Goal: Complete application form

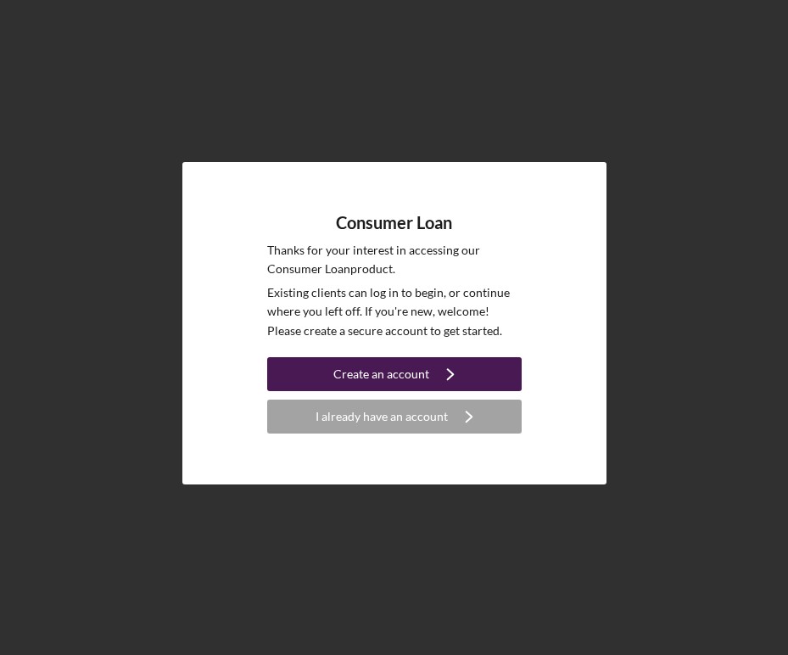
click at [420, 367] on div "Create an account" at bounding box center [381, 374] width 96 height 34
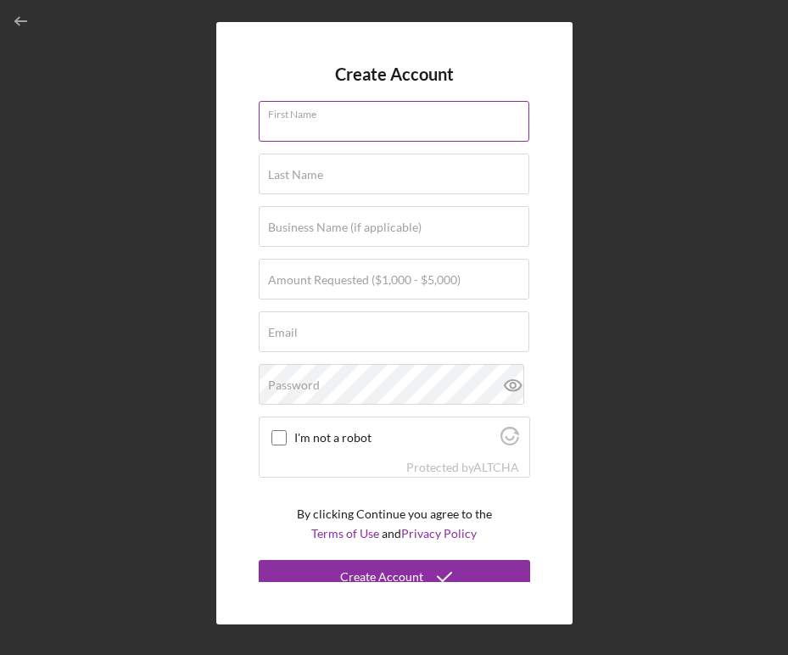
click at [359, 121] on input "First Name" at bounding box center [394, 121] width 270 height 41
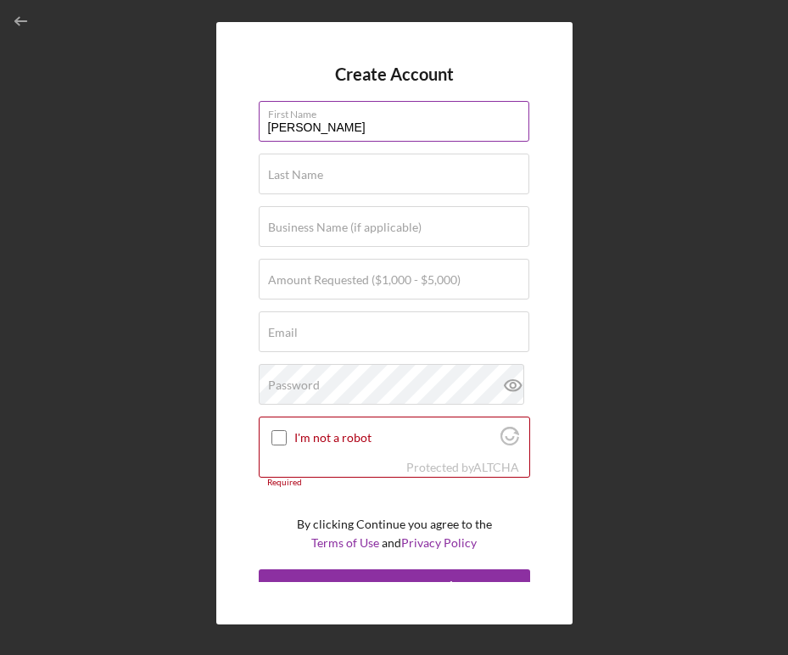
type input "[PERSON_NAME]"
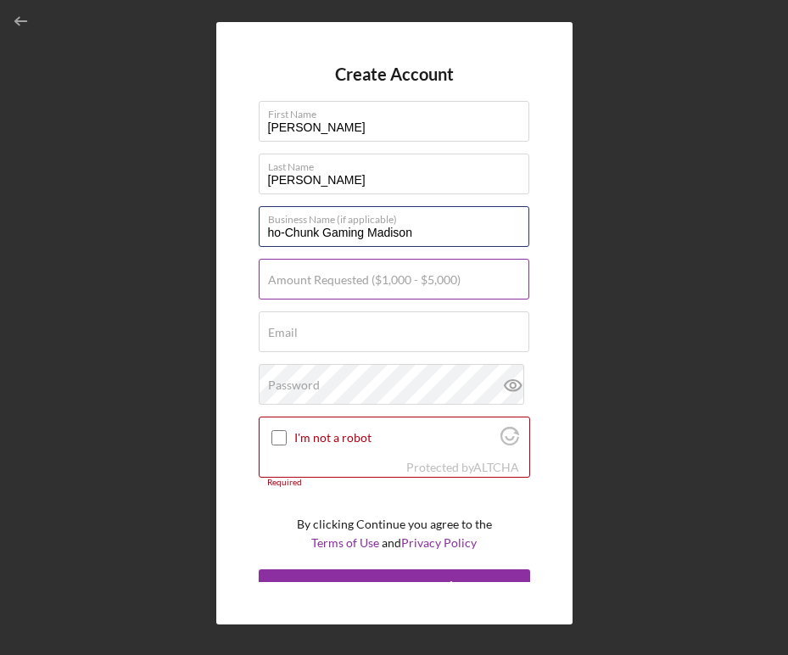
type input "ho-Chunk Gaming Madison"
click at [370, 287] on input "Amount Requested ($1,000 - $5,000)" at bounding box center [394, 279] width 270 height 41
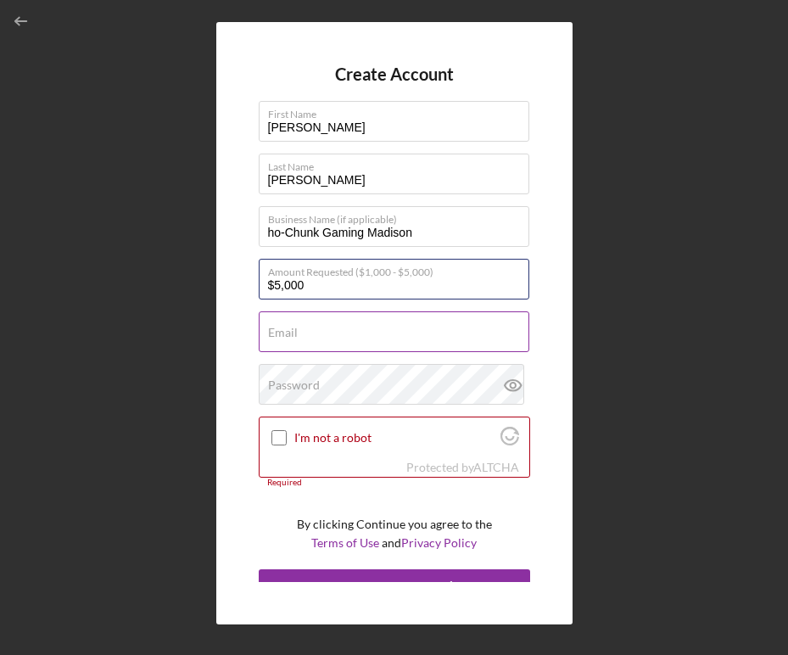
type input "$5,000"
click at [335, 332] on div "Email Required" at bounding box center [394, 332] width 271 height 42
type input "[EMAIL_ADDRESS][DOMAIN_NAME]"
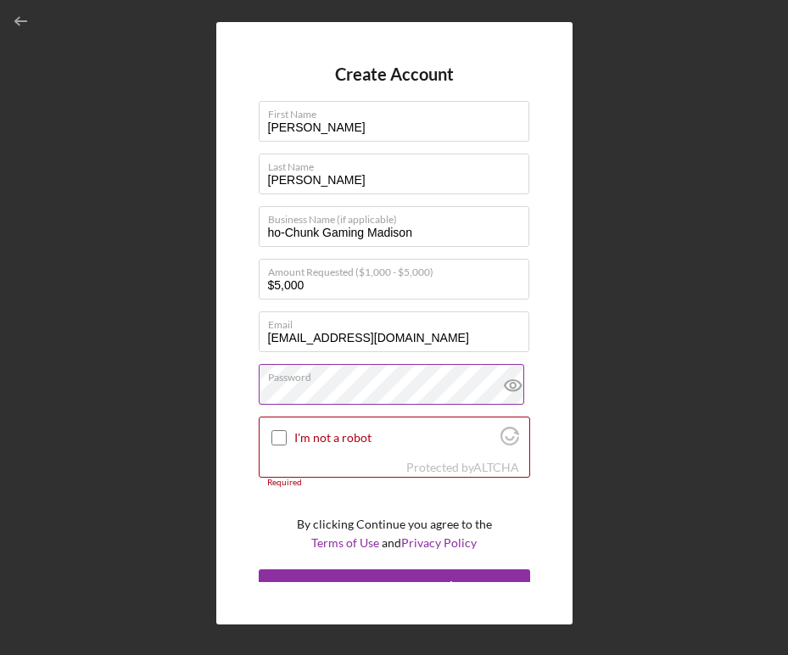
click at [504, 380] on icon at bounding box center [512, 385] width 16 height 11
click at [281, 438] on input "I'm not a robot" at bounding box center [278, 437] width 15 height 15
checkbox input "true"
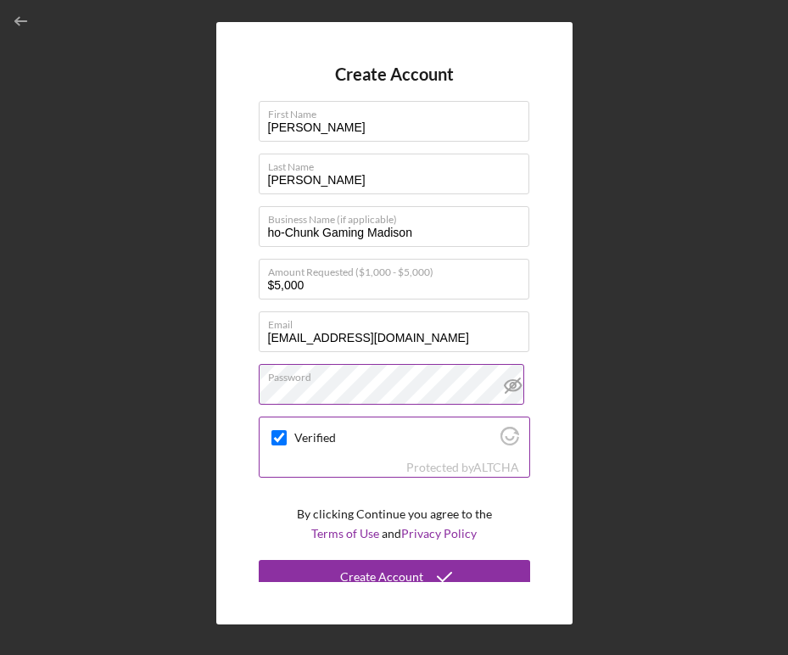
scroll to position [12, 0]
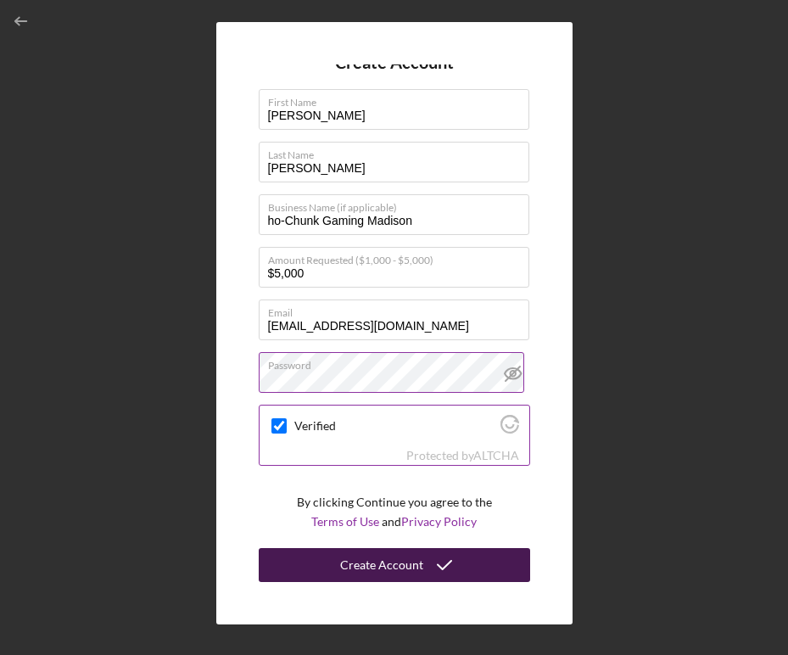
click at [365, 568] on div "Create Account" at bounding box center [381, 565] width 83 height 34
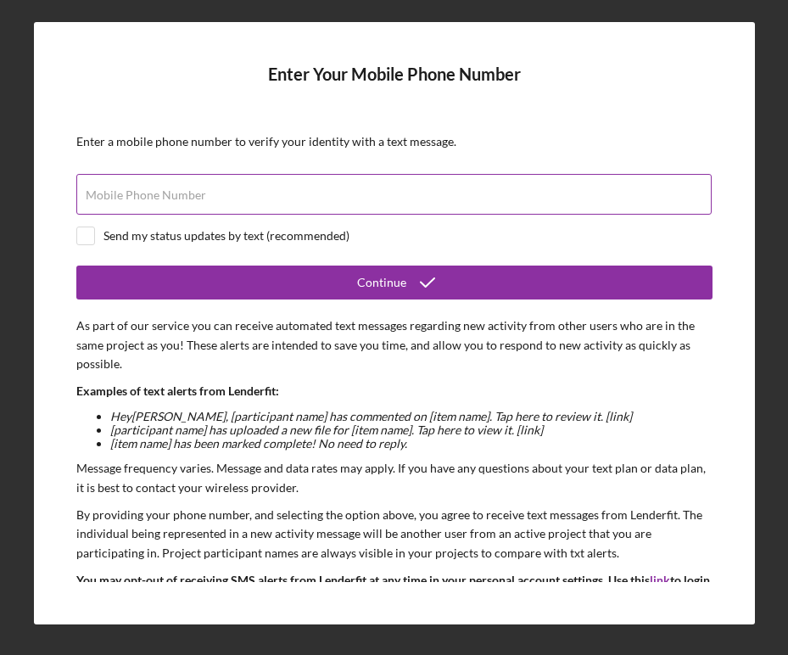
click at [433, 185] on div "Mobile Phone Number" at bounding box center [394, 195] width 636 height 42
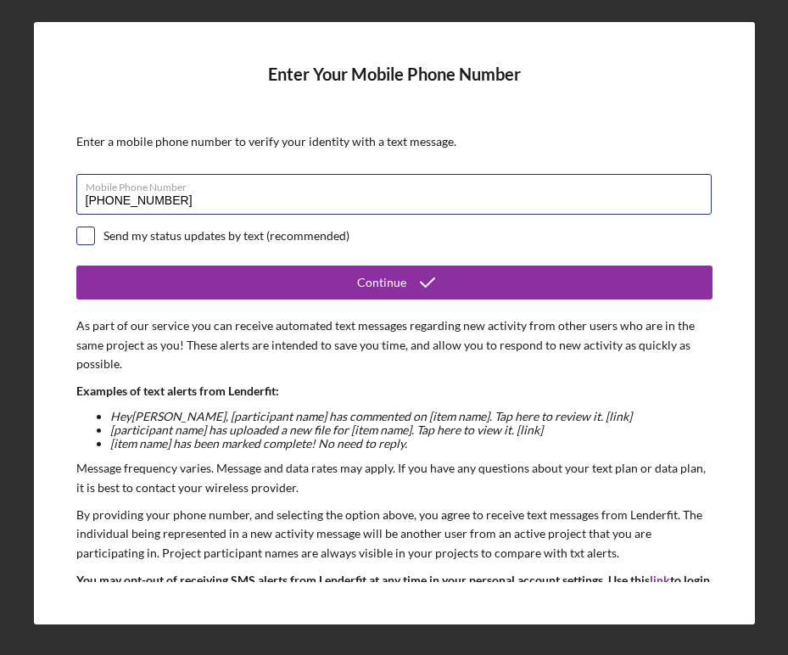
type input "[PHONE_NUMBER]"
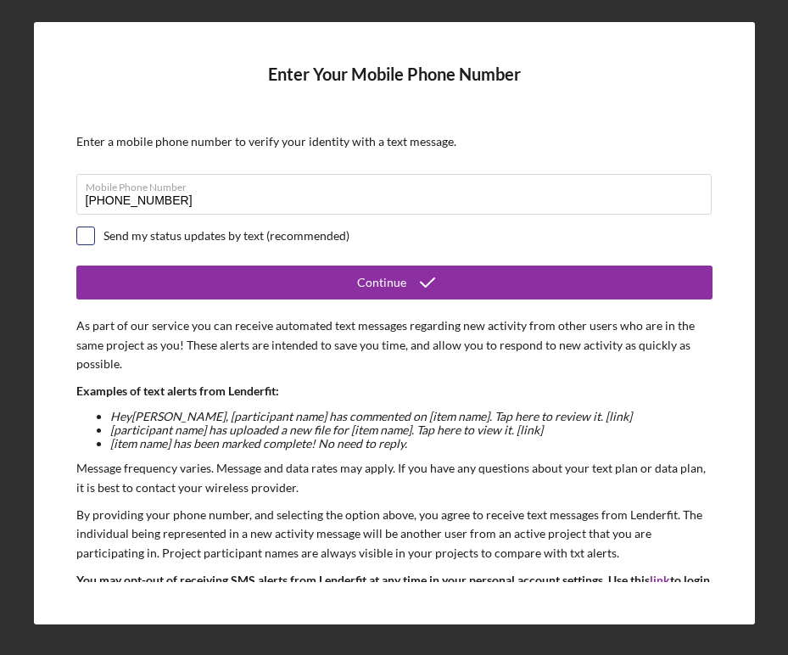
click at [86, 237] on input "checkbox" at bounding box center [85, 235] width 17 height 17
checkbox input "true"
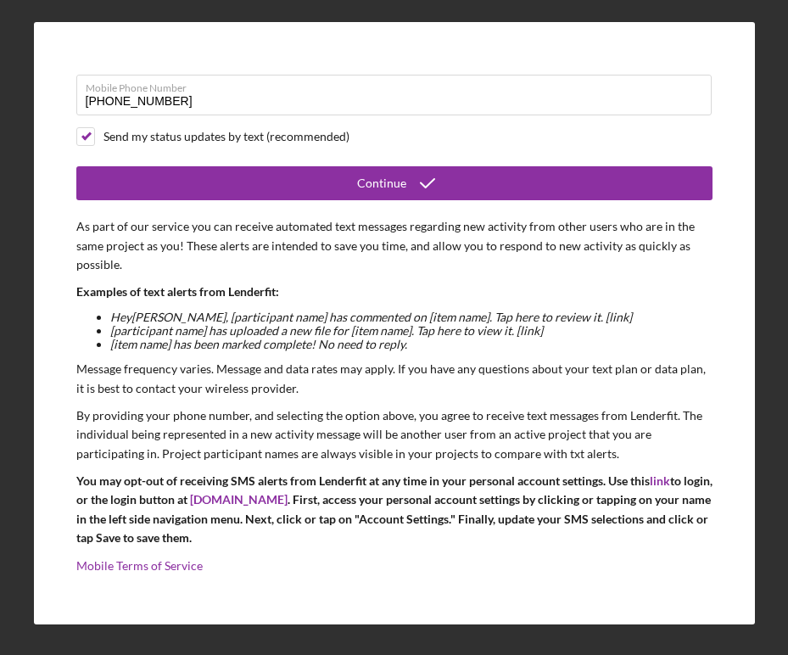
scroll to position [101, 0]
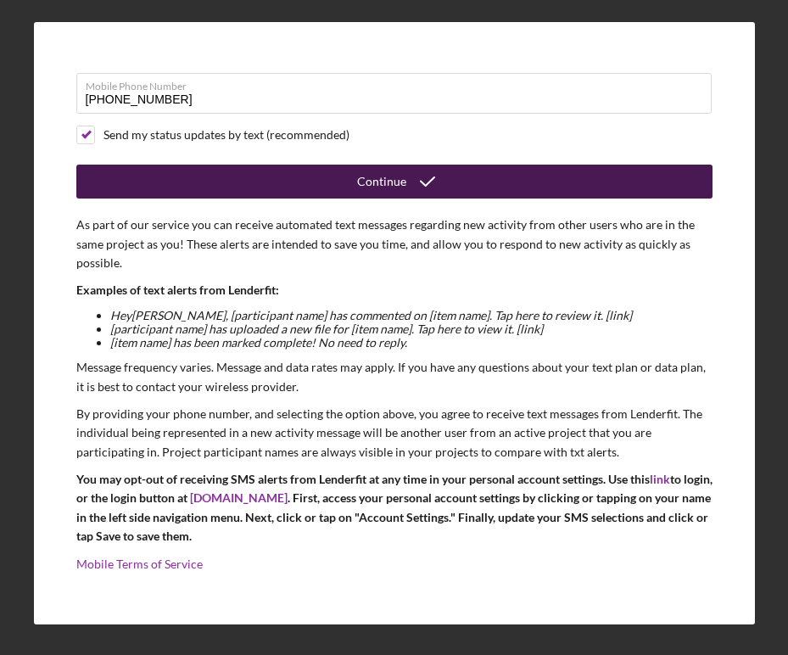
click at [348, 184] on button "Continue" at bounding box center [394, 181] width 636 height 34
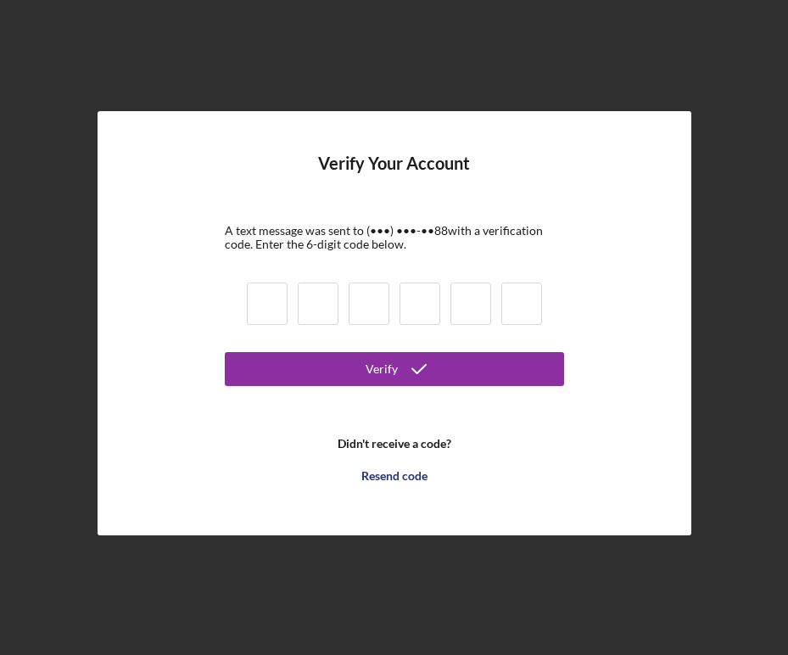
click at [258, 298] on input at bounding box center [267, 303] width 41 height 42
type input "5"
type input "4"
type input "1"
type input "7"
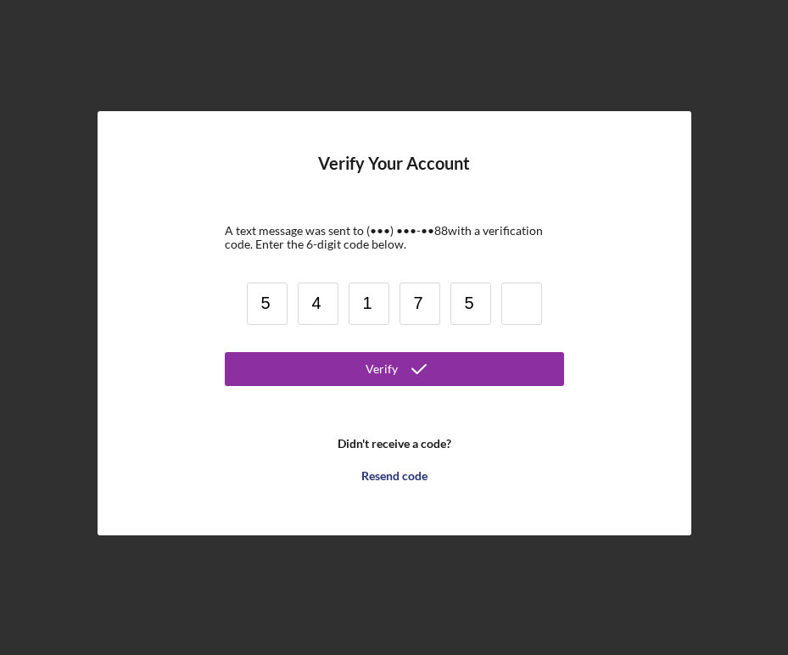
type input "5"
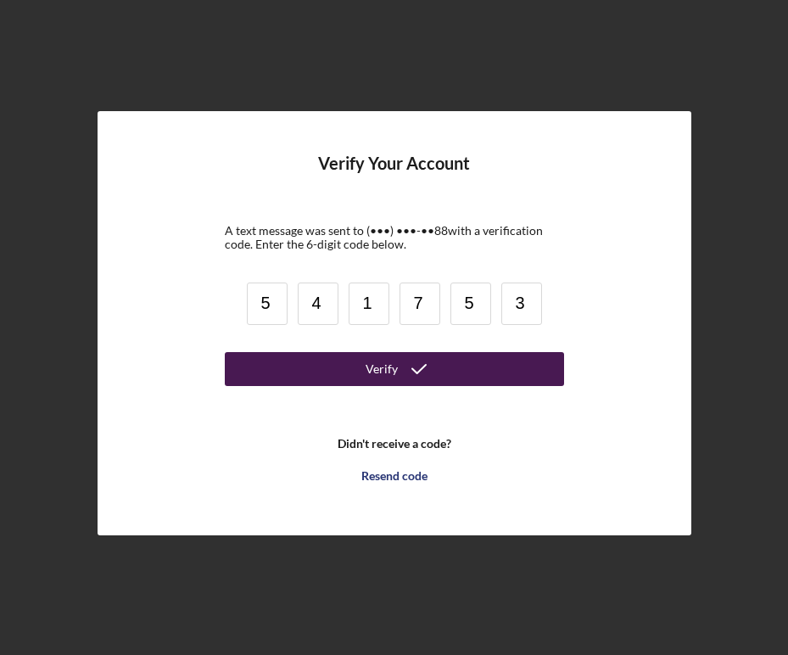
type input "3"
click at [320, 357] on button "Verify" at bounding box center [394, 369] width 339 height 34
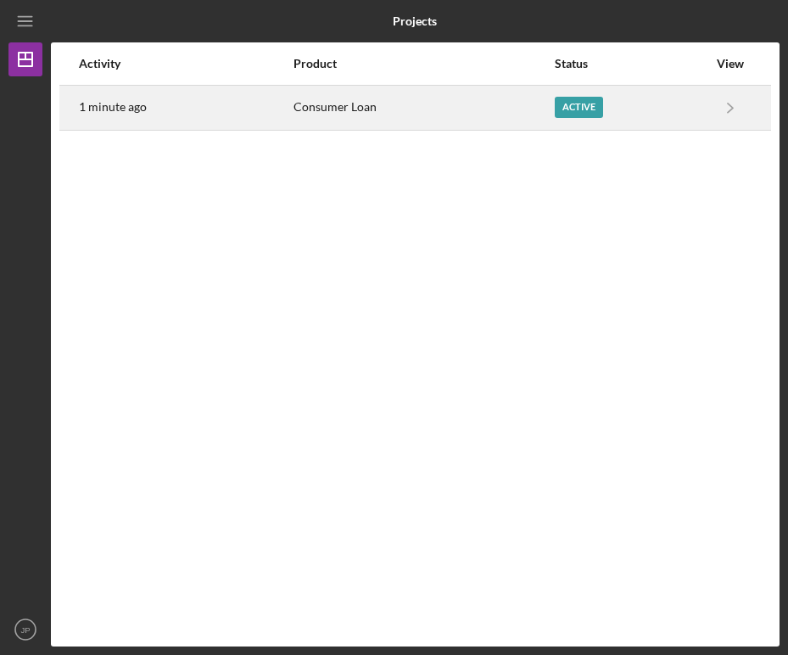
click at [578, 114] on div "Active" at bounding box center [579, 107] width 48 height 21
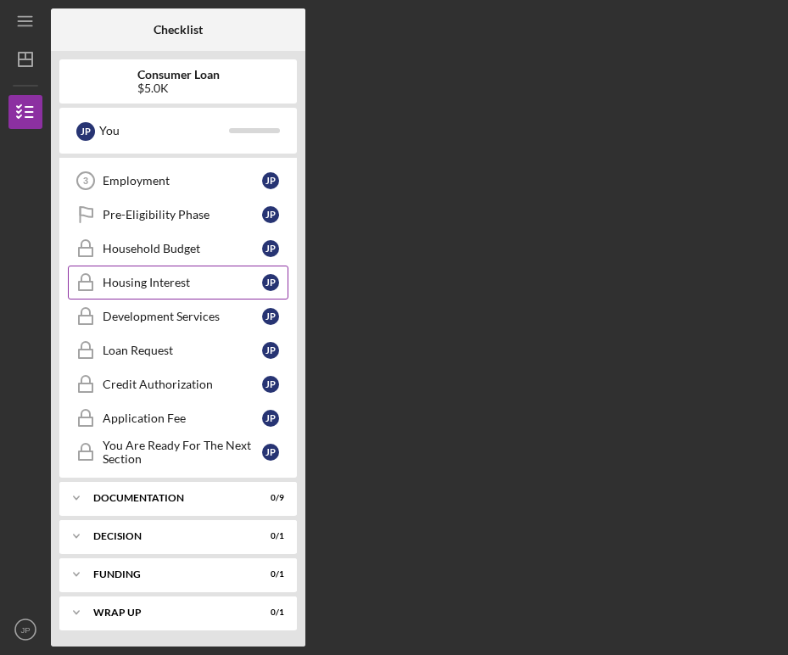
scroll to position [98, 0]
click at [165, 500] on div "Documentation" at bounding box center [184, 497] width 182 height 10
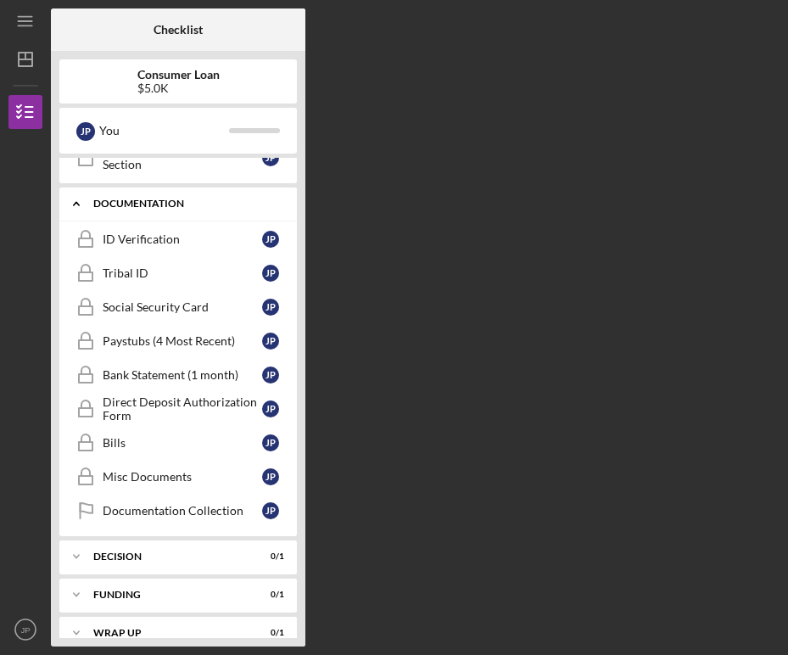
scroll to position [412, 0]
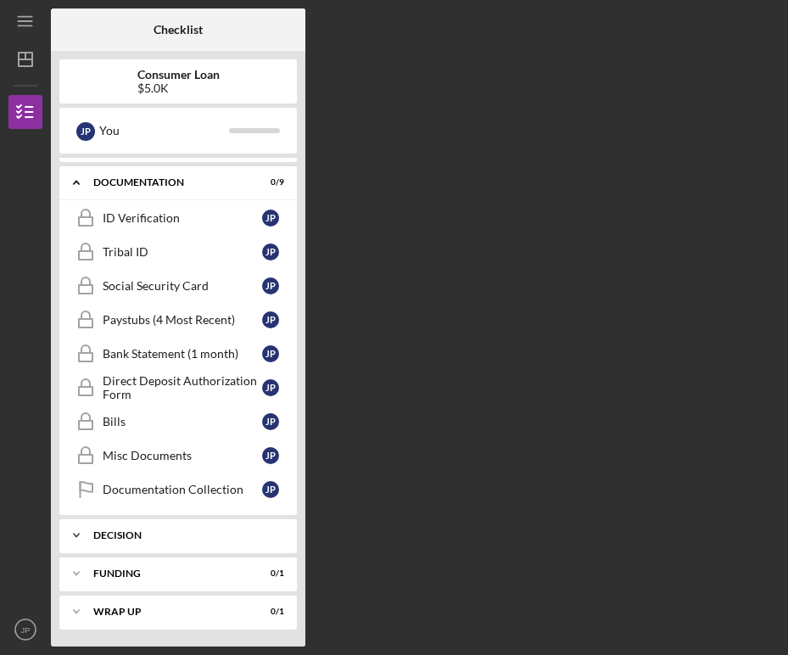
click at [161, 531] on div "Decision" at bounding box center [184, 535] width 182 height 10
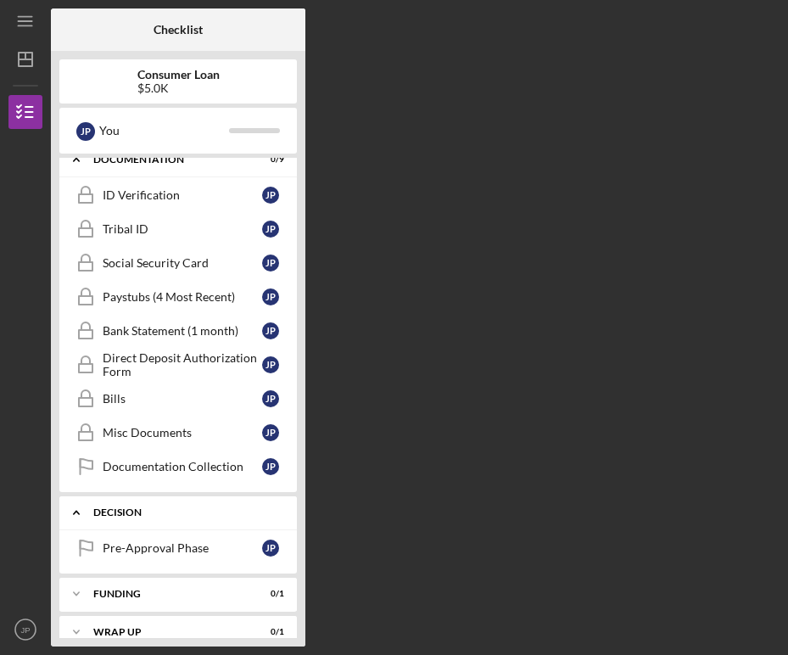
scroll to position [455, 0]
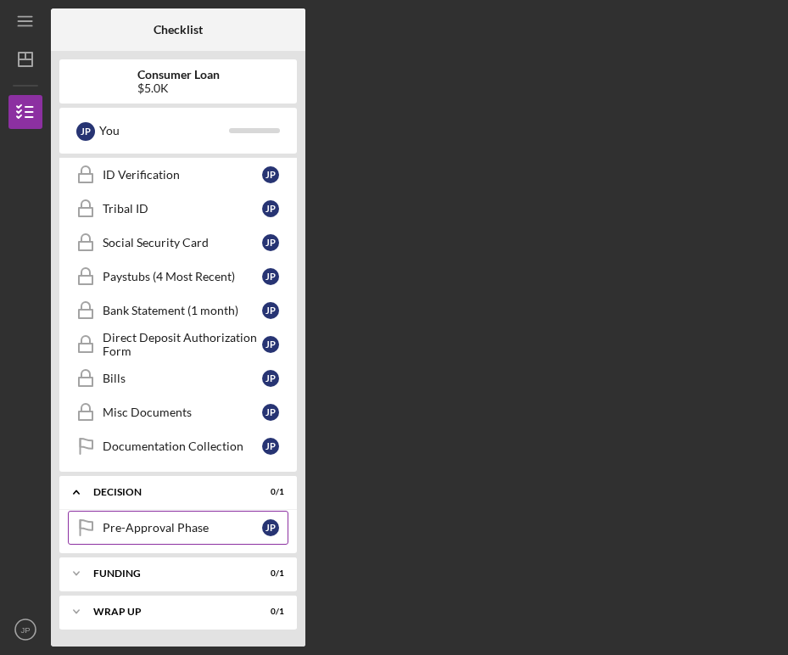
click at [216, 532] on div "Pre-Approval Phase" at bounding box center [182, 528] width 159 height 14
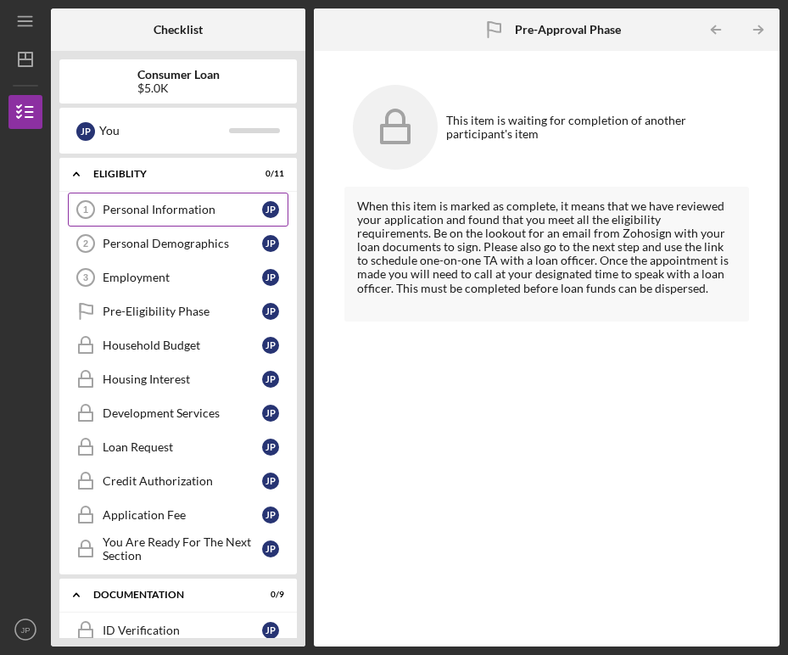
click at [139, 205] on div "Personal Information" at bounding box center [182, 210] width 159 height 14
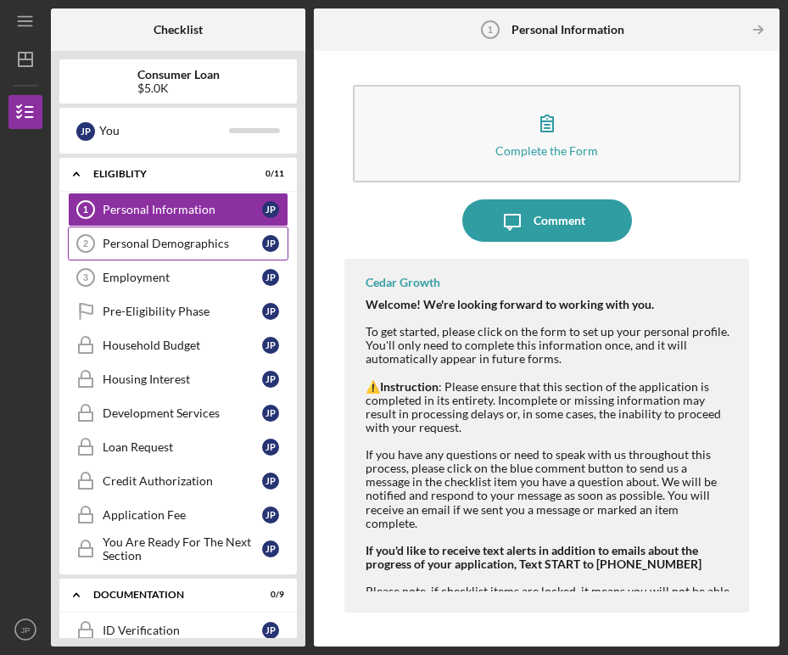
click at [128, 248] on div "Personal Demographics" at bounding box center [182, 244] width 159 height 14
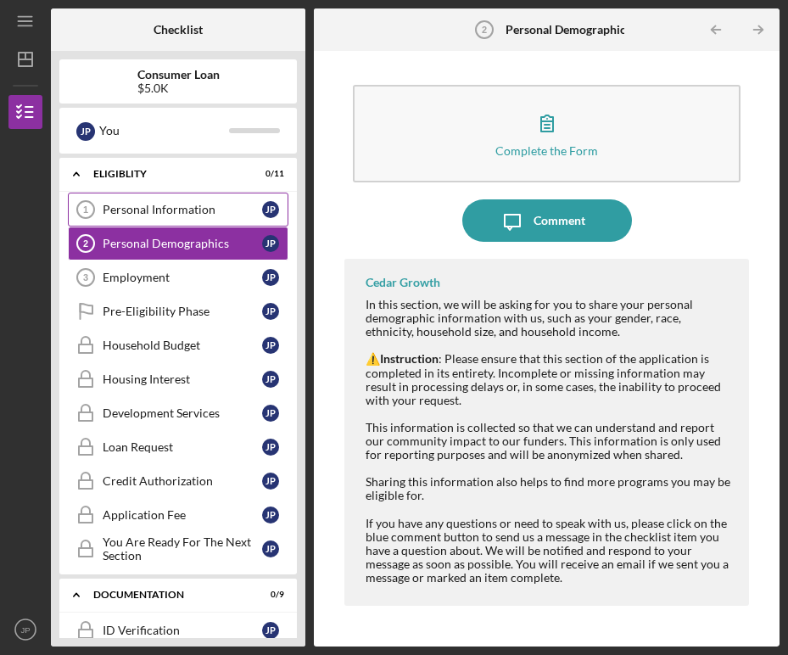
click at [124, 216] on div "Personal Information" at bounding box center [182, 210] width 159 height 14
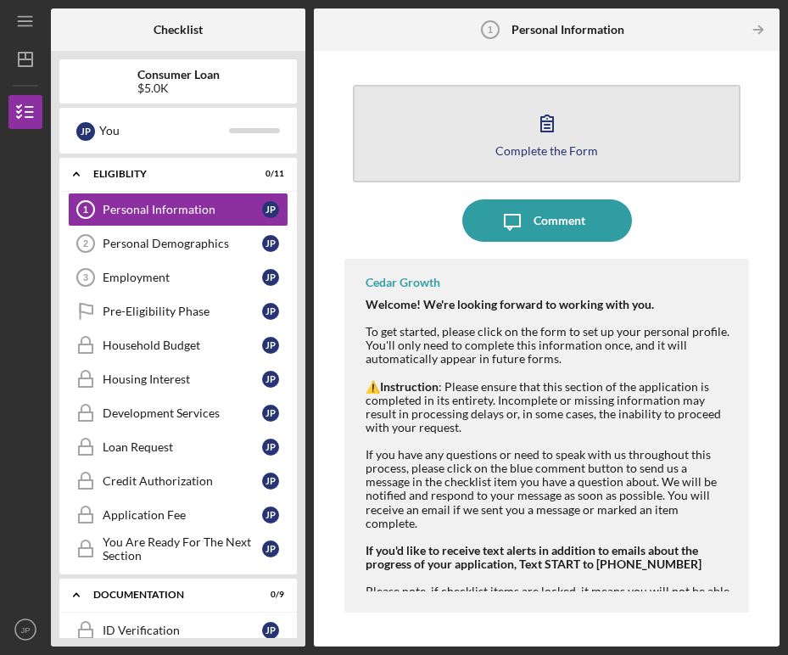
click at [542, 156] on div "Complete the Form" at bounding box center [546, 150] width 103 height 13
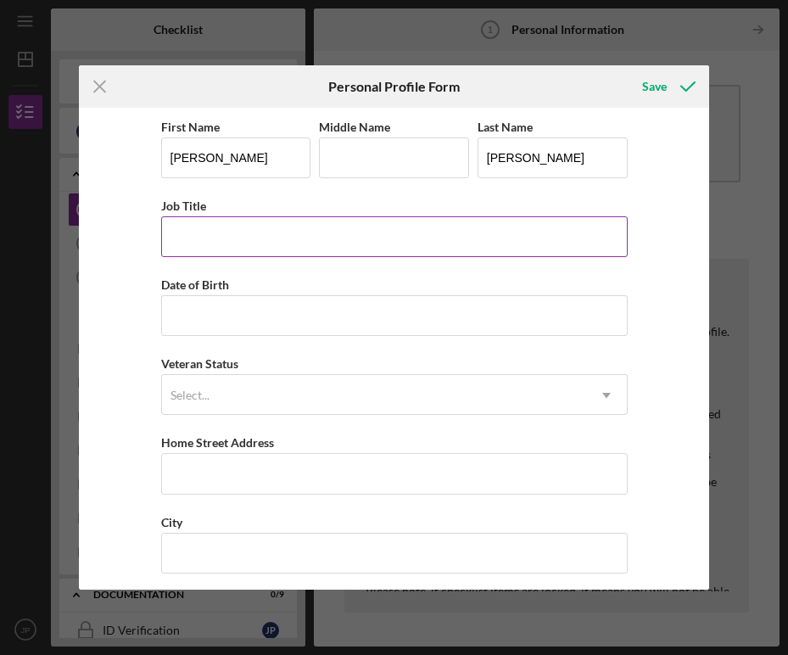
click at [449, 241] on input "Job Title" at bounding box center [394, 236] width 466 height 41
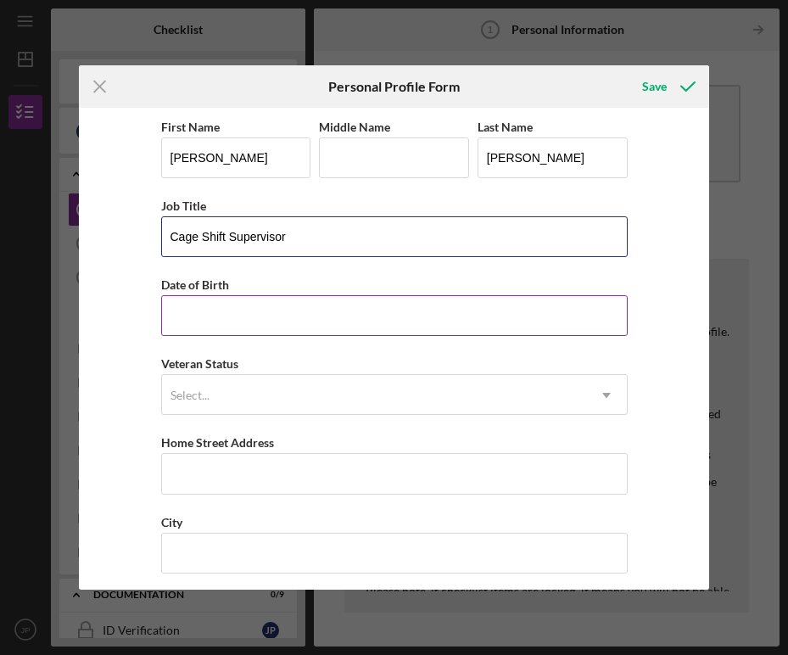
type input "Cage Shift Supervisor"
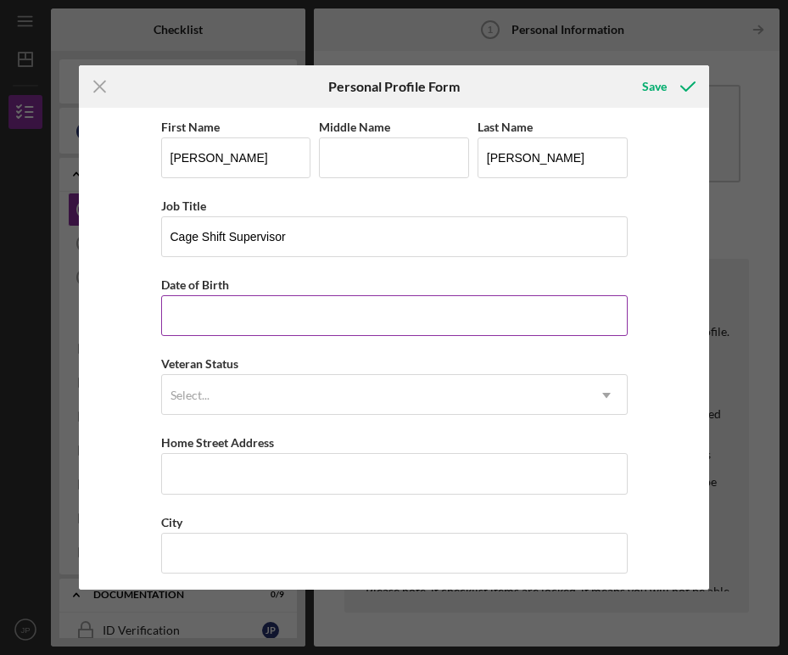
click at [414, 332] on input "Date of Birth" at bounding box center [394, 315] width 466 height 41
type input "[DATE]"
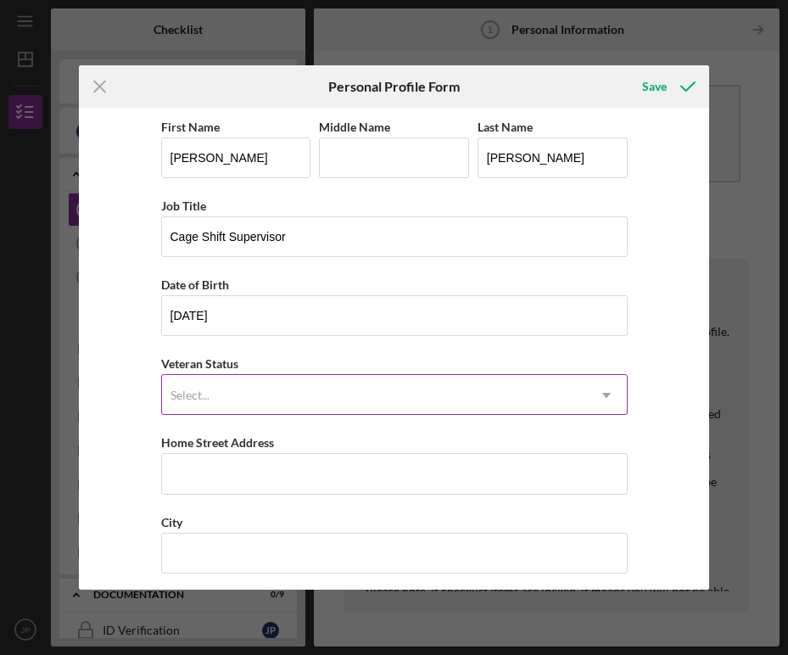
click at [340, 393] on div "Select..." at bounding box center [374, 395] width 424 height 39
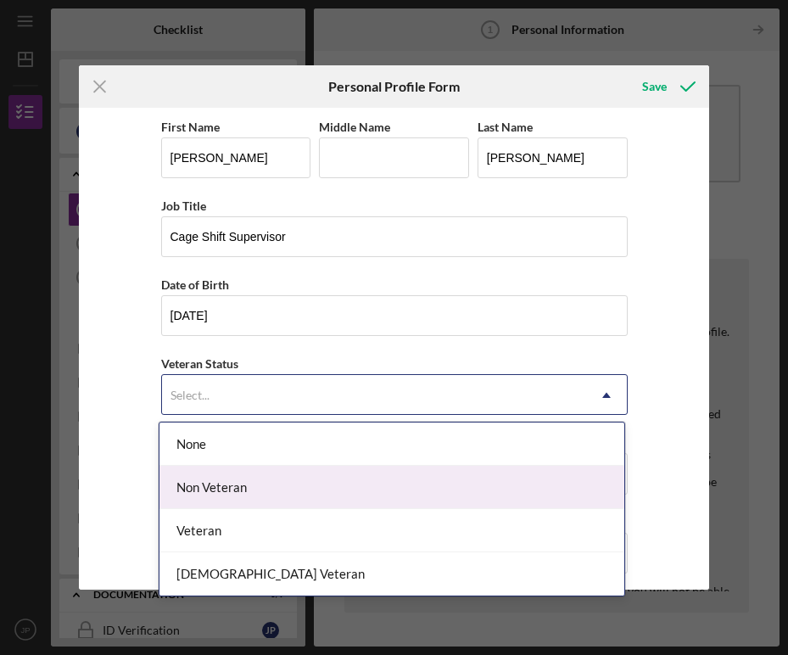
click at [305, 479] on div "Non Veteran" at bounding box center [391, 486] width 465 height 43
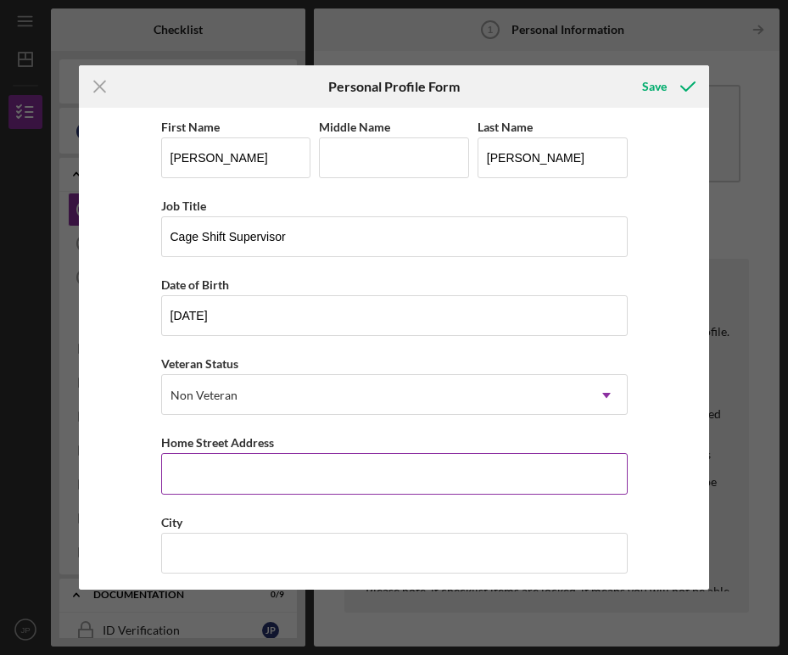
click at [237, 484] on input "Home Street Address" at bounding box center [394, 473] width 466 height 41
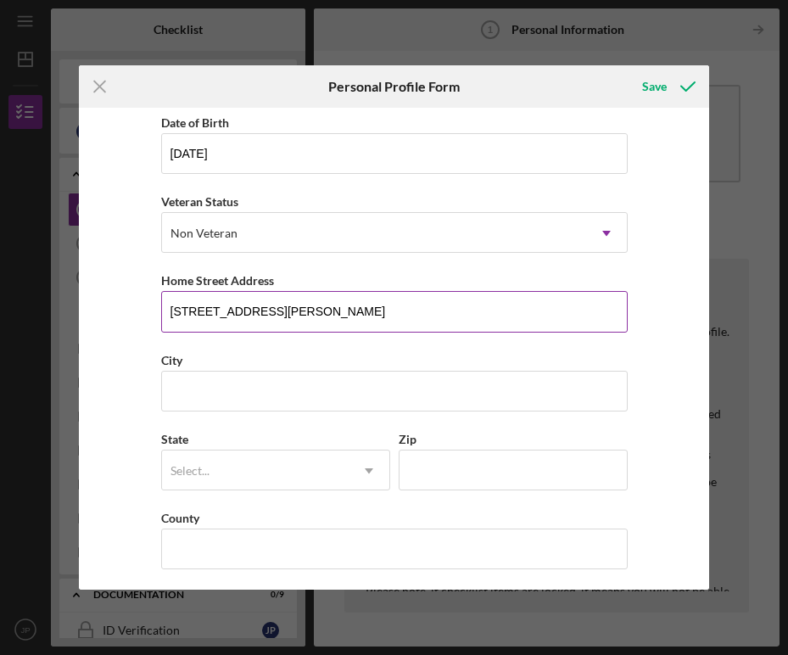
scroll to position [167, 0]
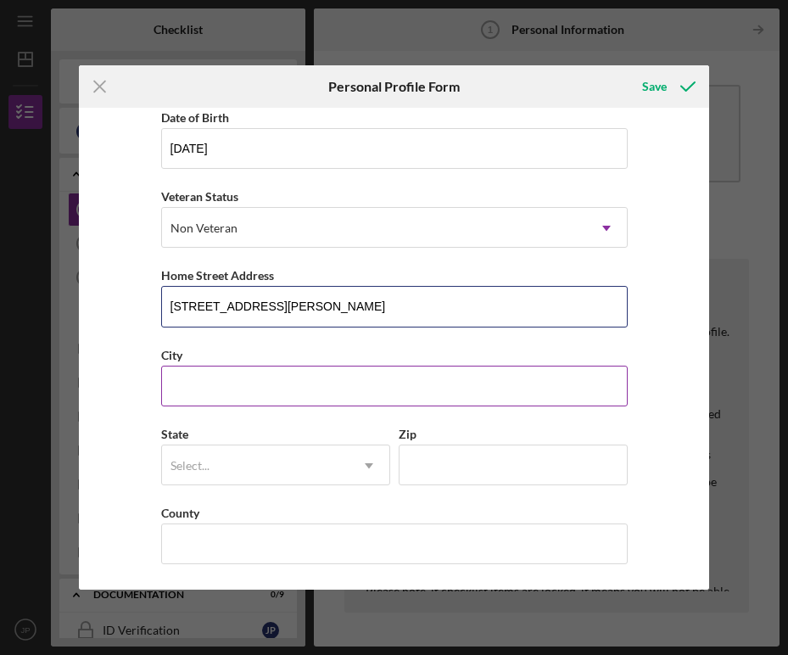
type input "[STREET_ADDRESS][PERSON_NAME]"
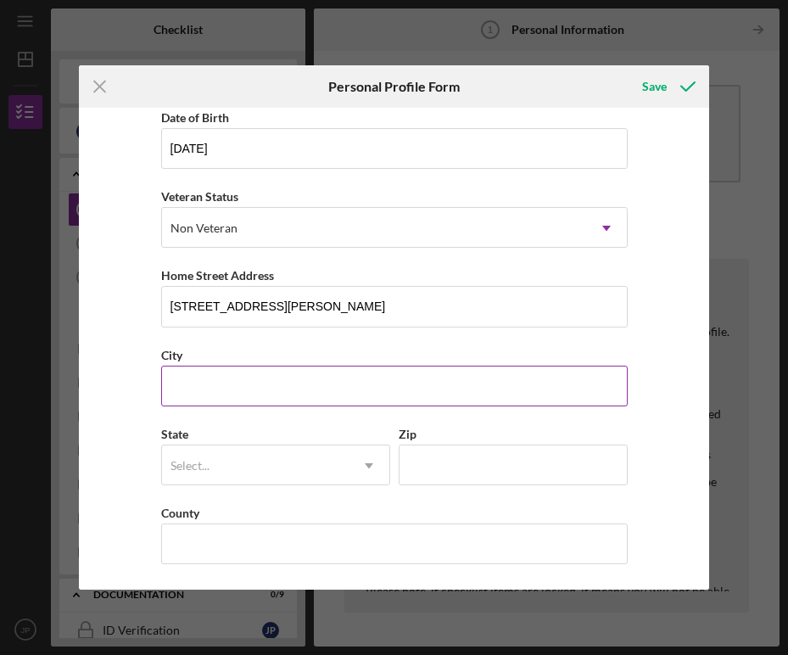
click at [216, 395] on input "City" at bounding box center [394, 385] width 466 height 41
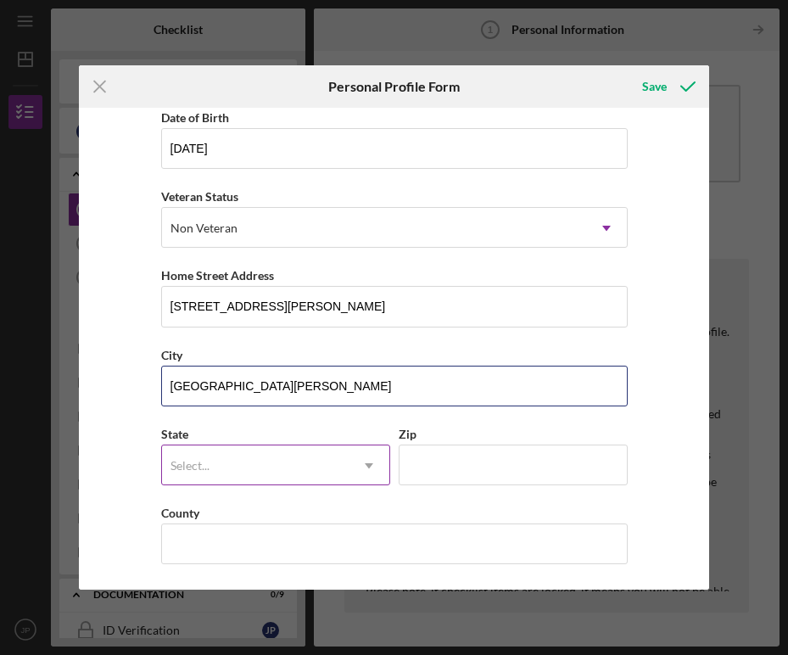
type input "[GEOGRAPHIC_DATA][PERSON_NAME]"
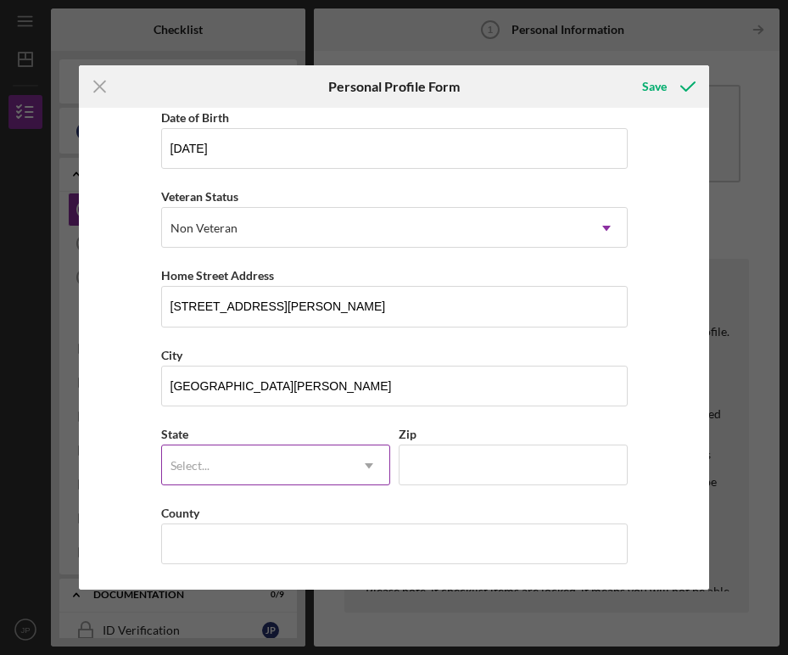
click at [253, 456] on div "Select..." at bounding box center [255, 465] width 187 height 39
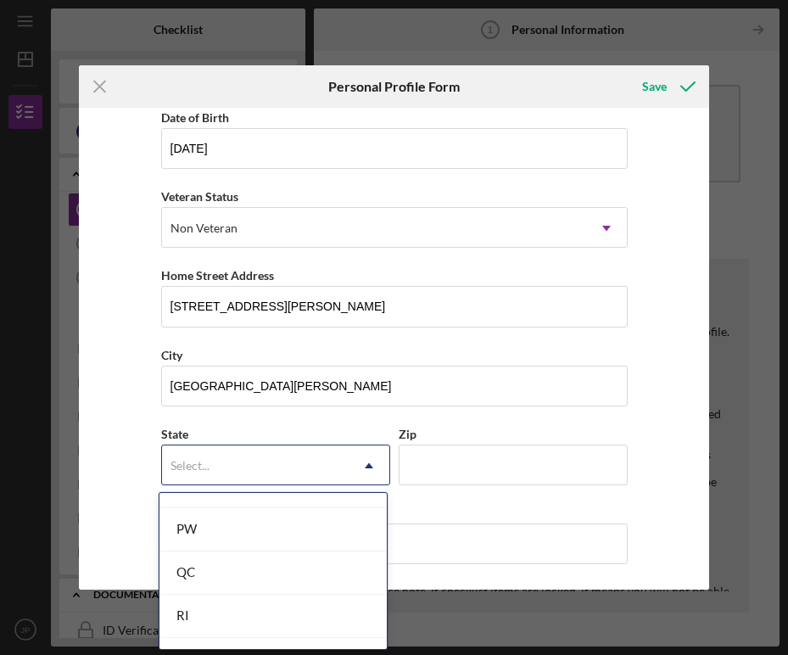
scroll to position [3130, 0]
click at [297, 505] on div "WI" at bounding box center [272, 497] width 227 height 43
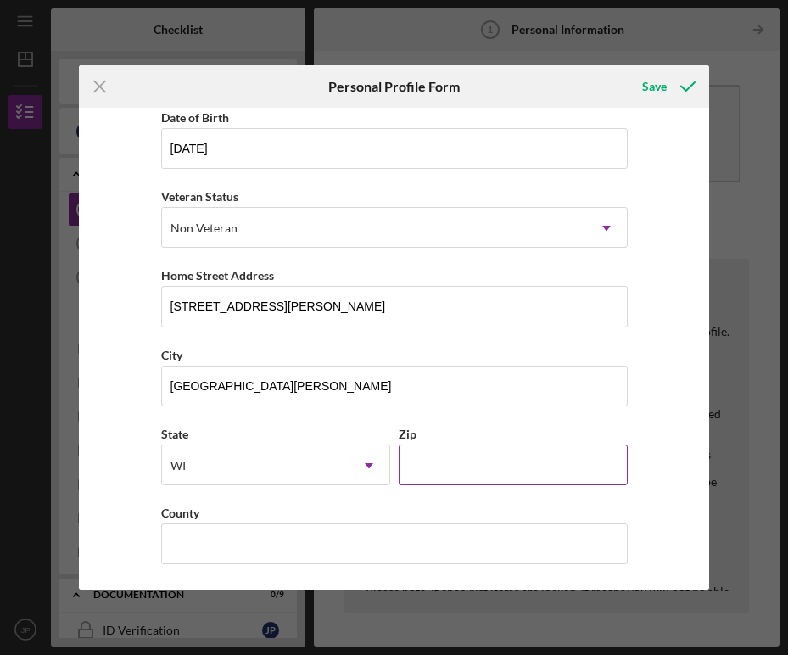
click at [504, 465] on input "Zip" at bounding box center [512, 464] width 229 height 41
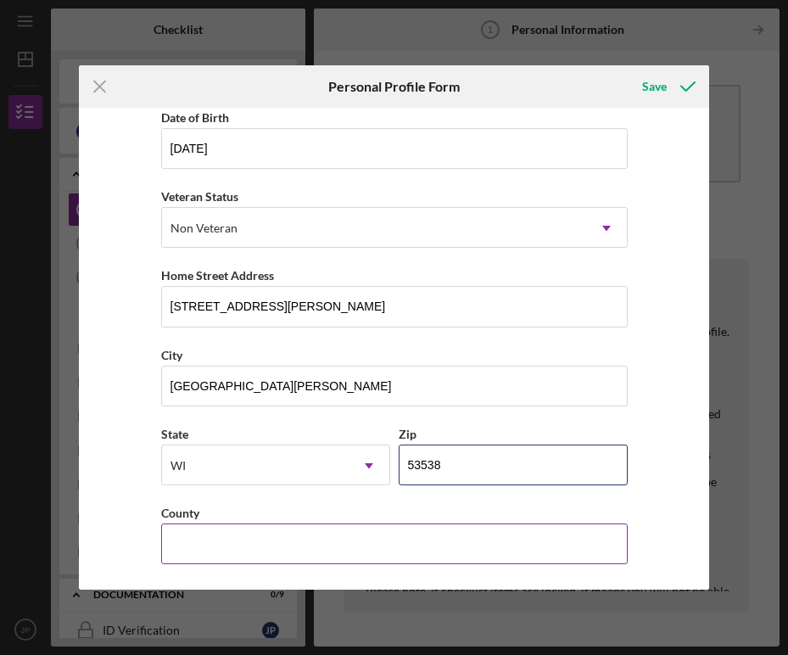
type input "53538"
click at [390, 540] on input "County" at bounding box center [394, 543] width 466 height 41
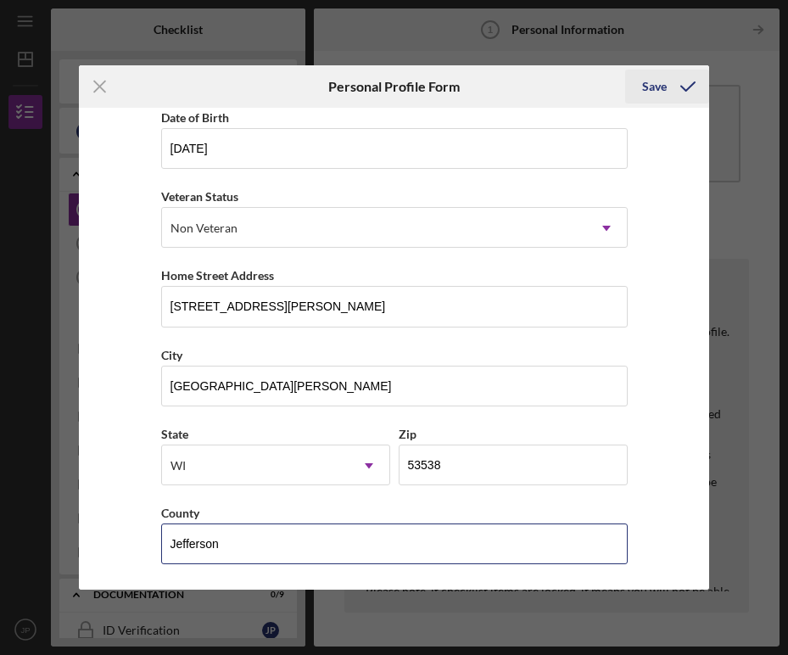
type input "Jefferson"
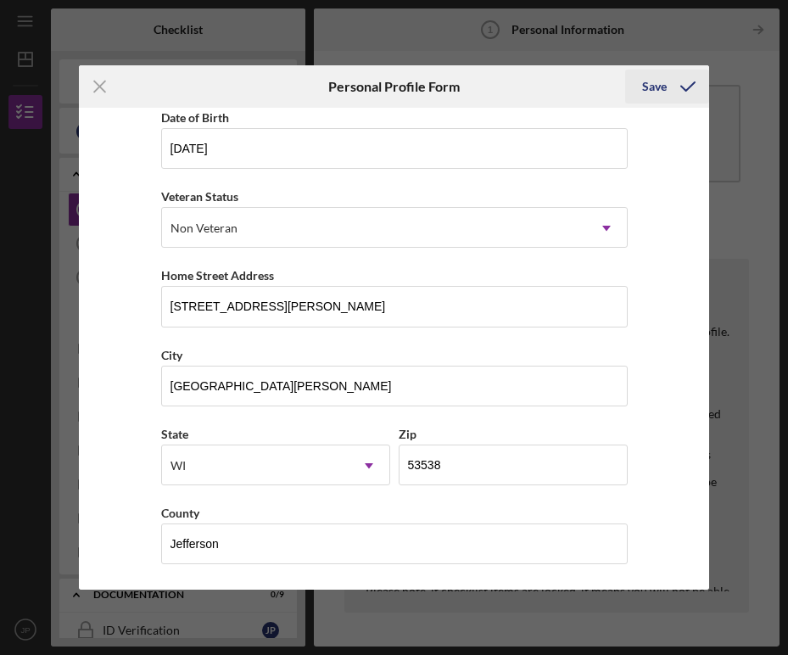
click at [666, 85] on icon "submit" at bounding box center [687, 86] width 42 height 42
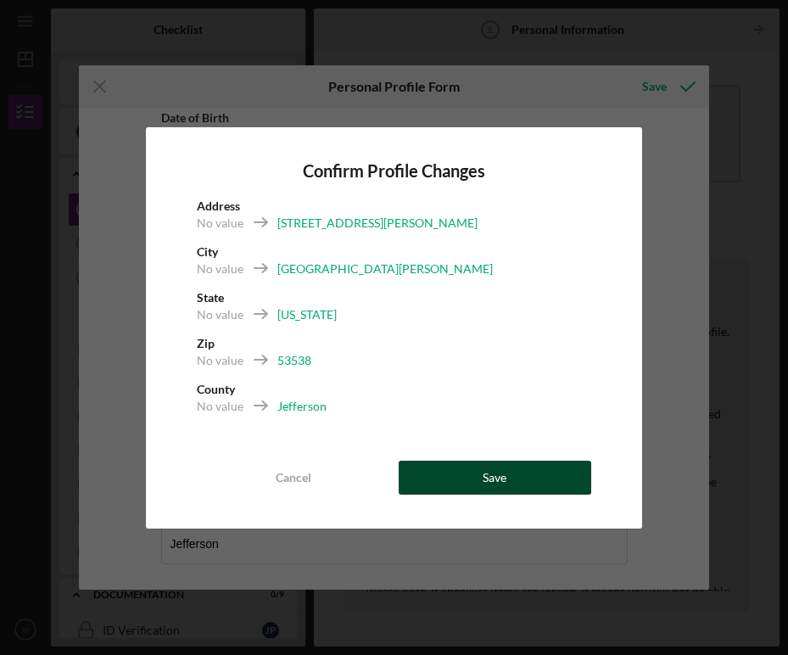
click at [515, 478] on button "Save" at bounding box center [494, 477] width 192 height 34
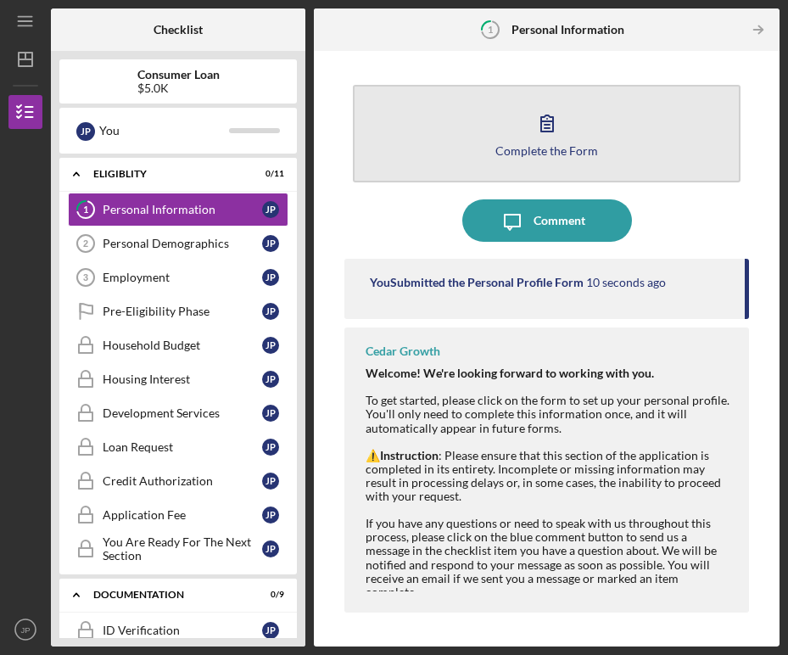
click at [520, 163] on button "Complete the Form Form" at bounding box center [546, 134] width 387 height 98
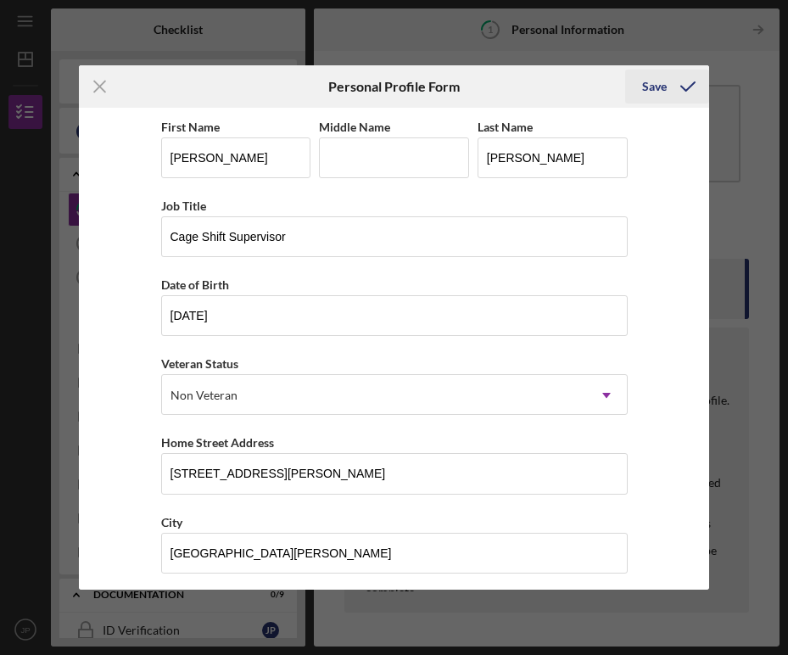
click at [644, 81] on div "Save" at bounding box center [654, 87] width 25 height 34
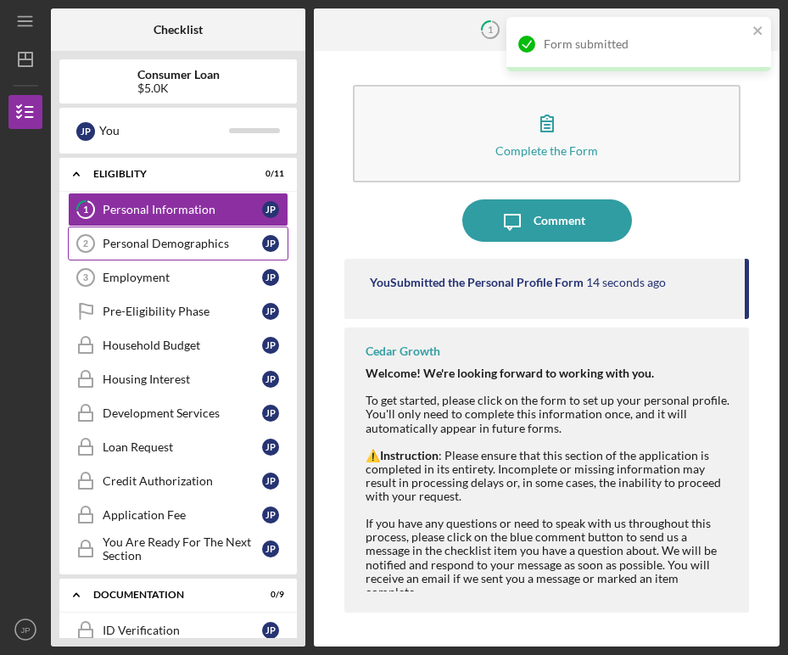
click at [194, 254] on link "Personal Demographics 2 Personal Demographics J P" at bounding box center [178, 243] width 220 height 34
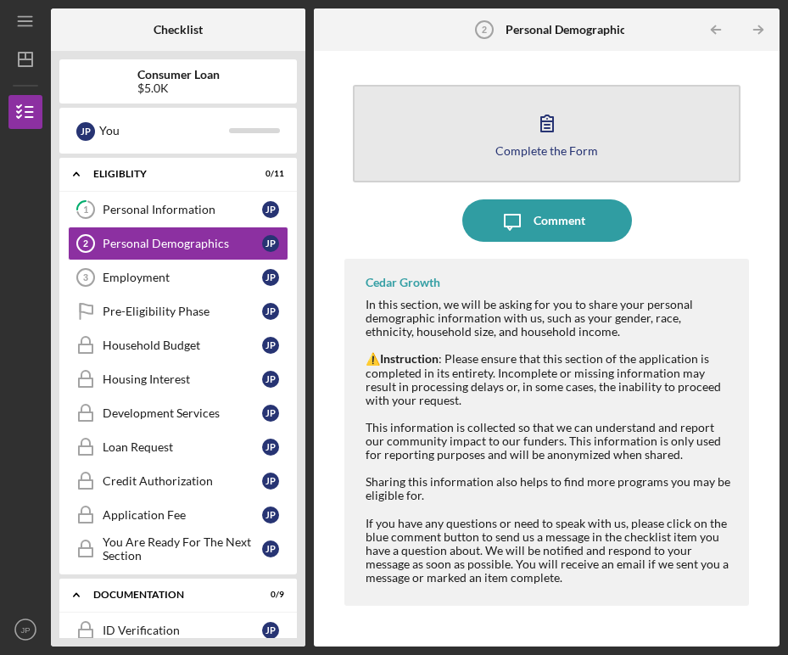
click at [572, 152] on div "Complete the Form" at bounding box center [546, 150] width 103 height 13
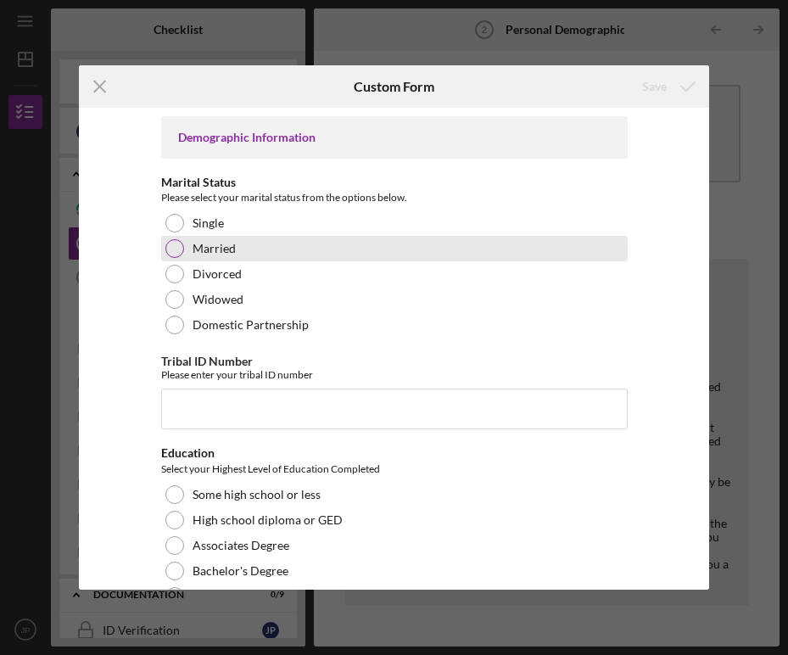
click at [177, 251] on div at bounding box center [174, 248] width 19 height 19
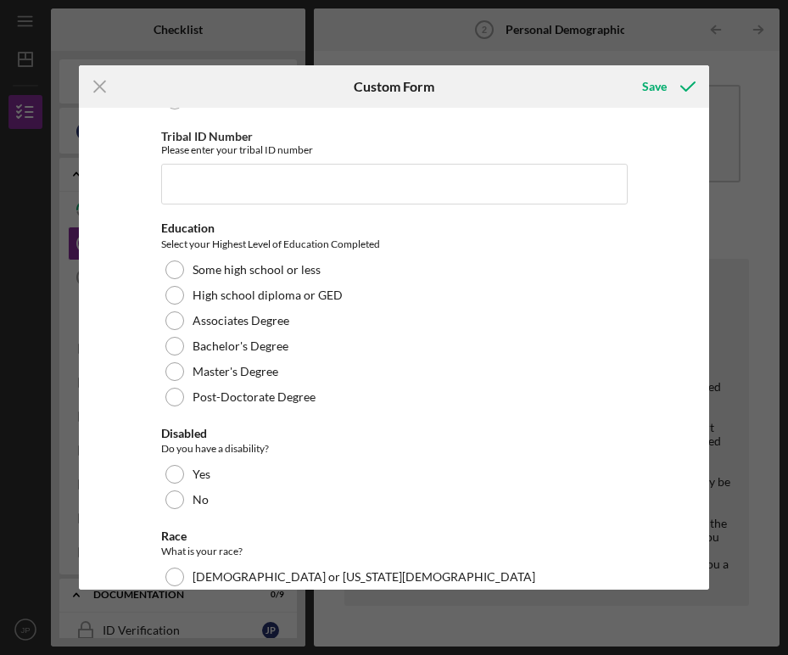
scroll to position [254, 0]
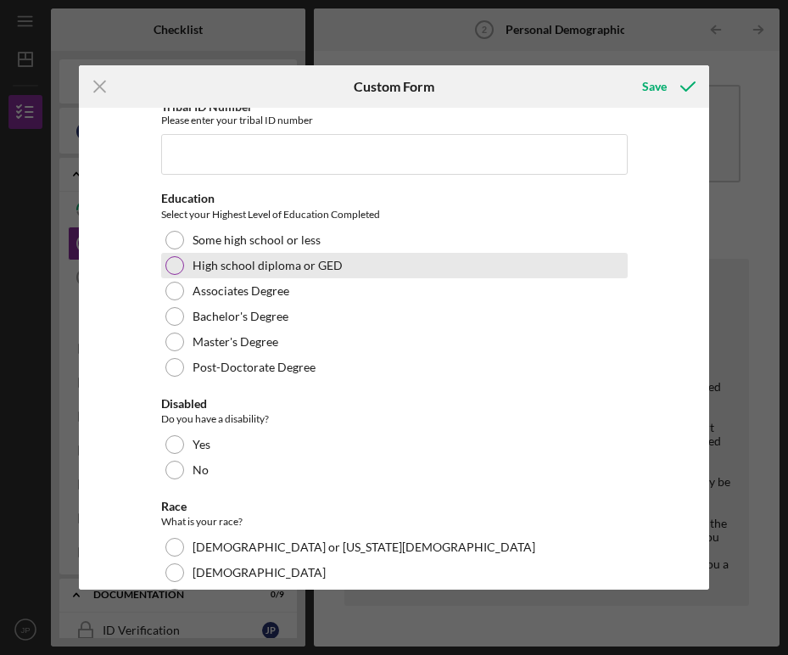
click at [412, 274] on div "High school diploma or GED" at bounding box center [394, 265] width 466 height 25
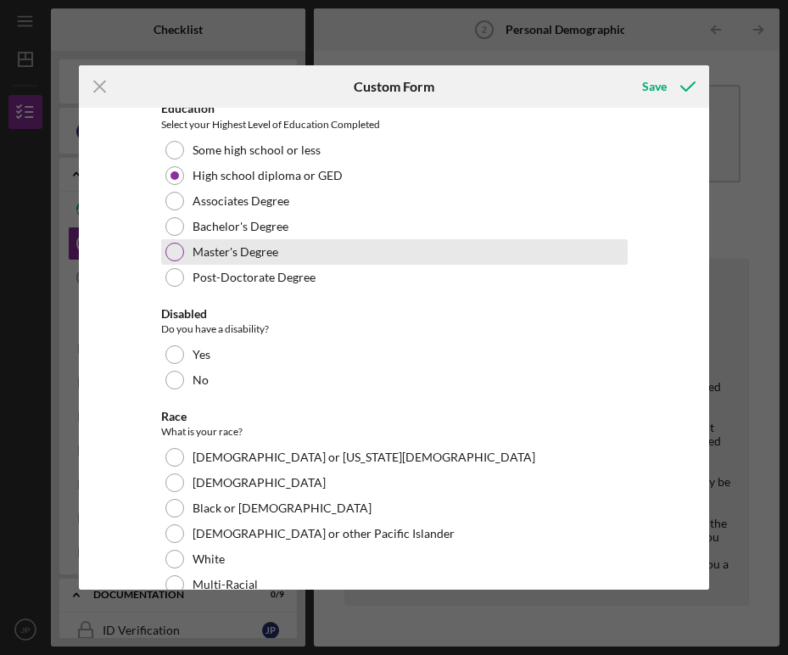
scroll to position [424, 0]
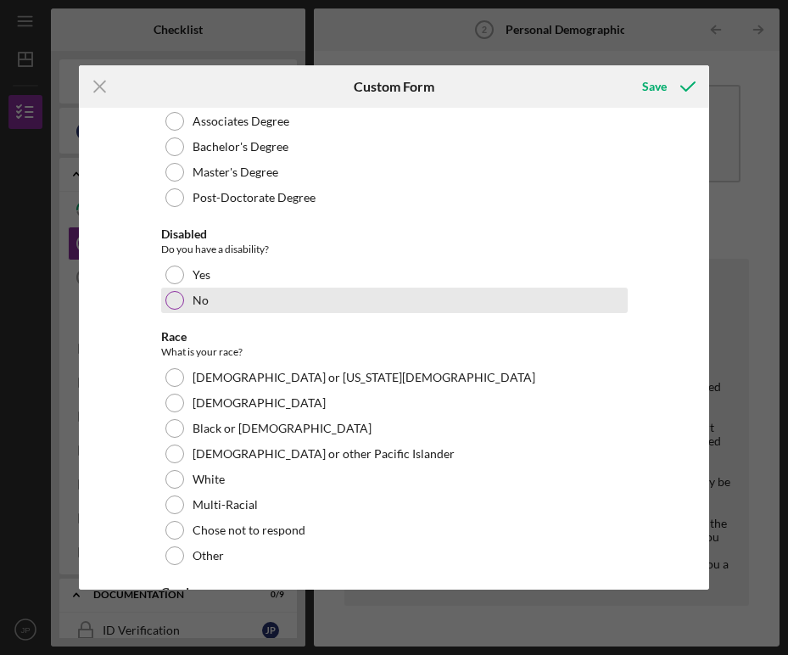
click at [180, 305] on div at bounding box center [174, 300] width 19 height 19
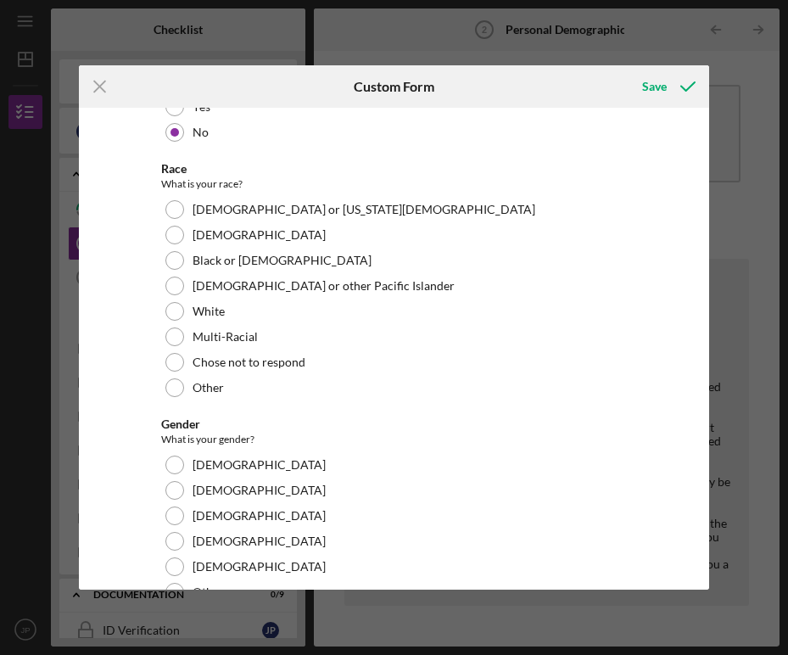
scroll to position [594, 0]
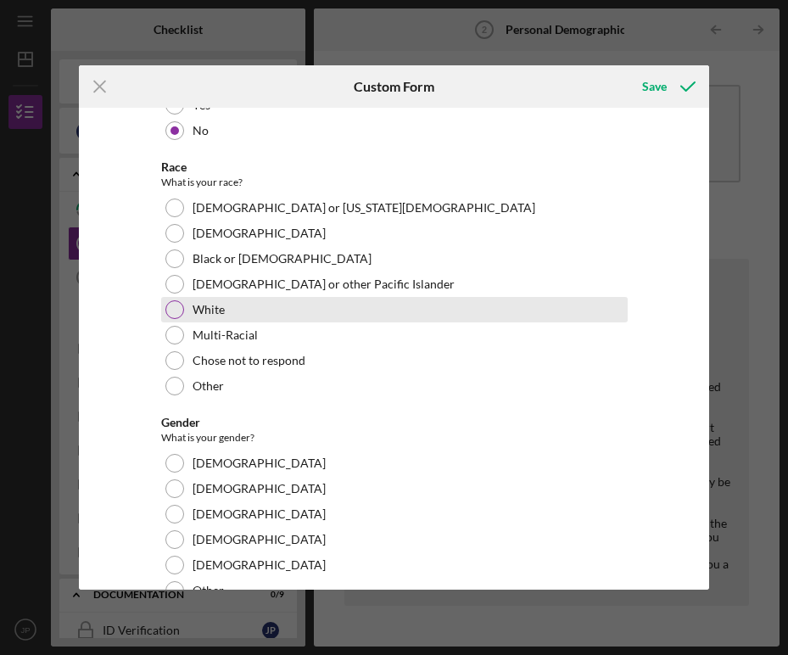
click at [368, 319] on div "White" at bounding box center [394, 309] width 466 height 25
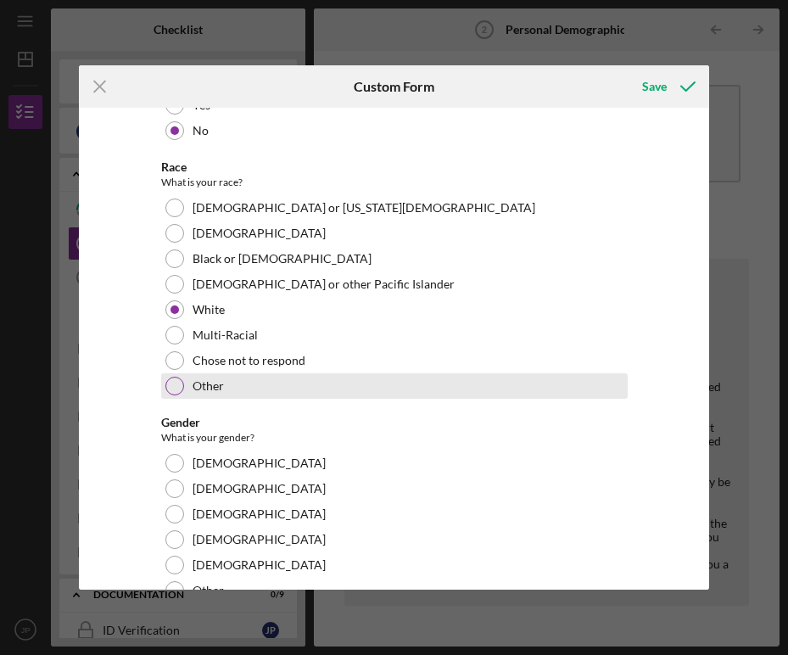
scroll to position [678, 0]
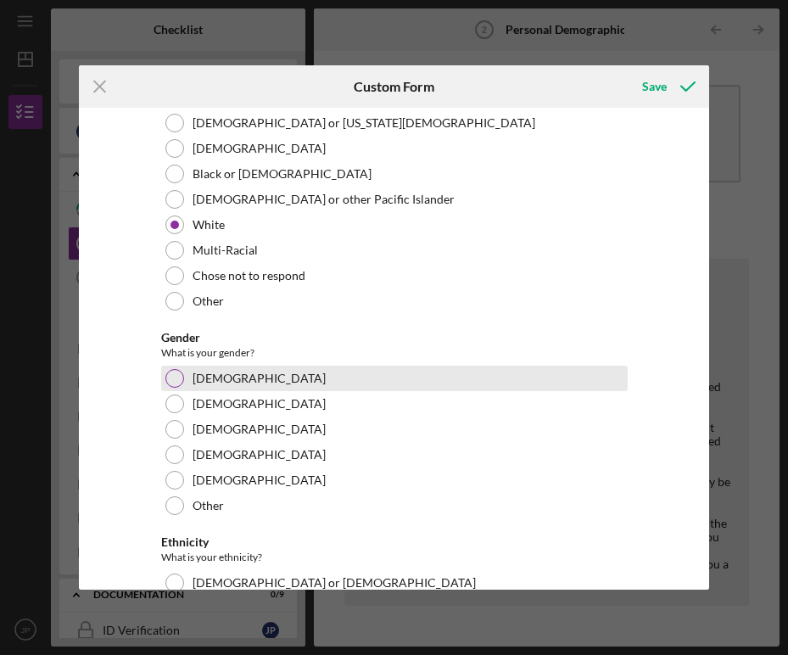
click at [334, 387] on div "[DEMOGRAPHIC_DATA]" at bounding box center [394, 377] width 466 height 25
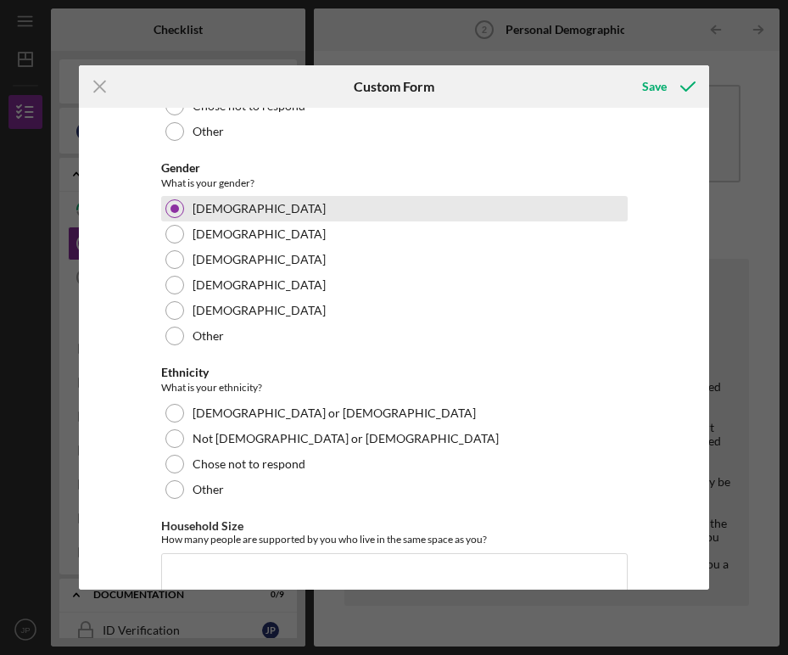
scroll to position [933, 0]
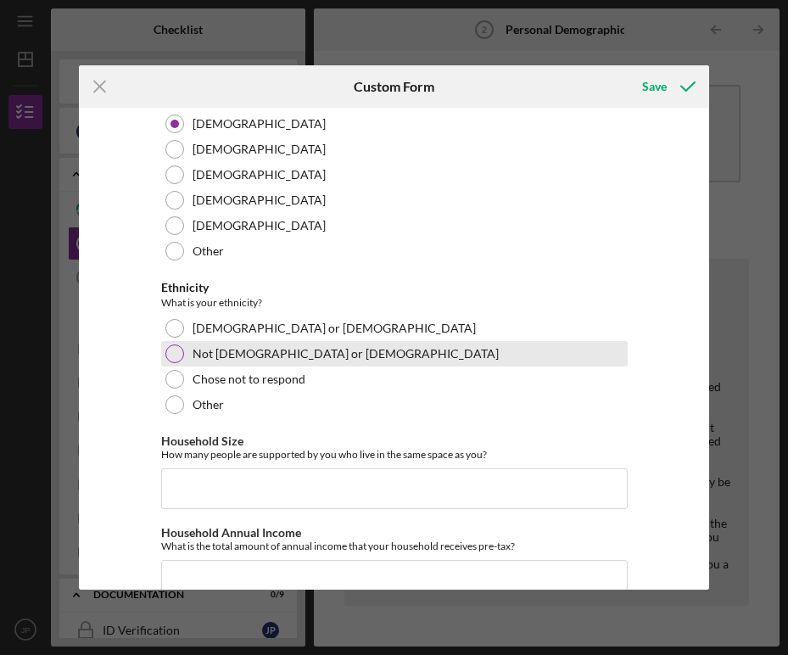
click at [326, 354] on div "Not [DEMOGRAPHIC_DATA] or [DEMOGRAPHIC_DATA]" at bounding box center [394, 353] width 466 height 25
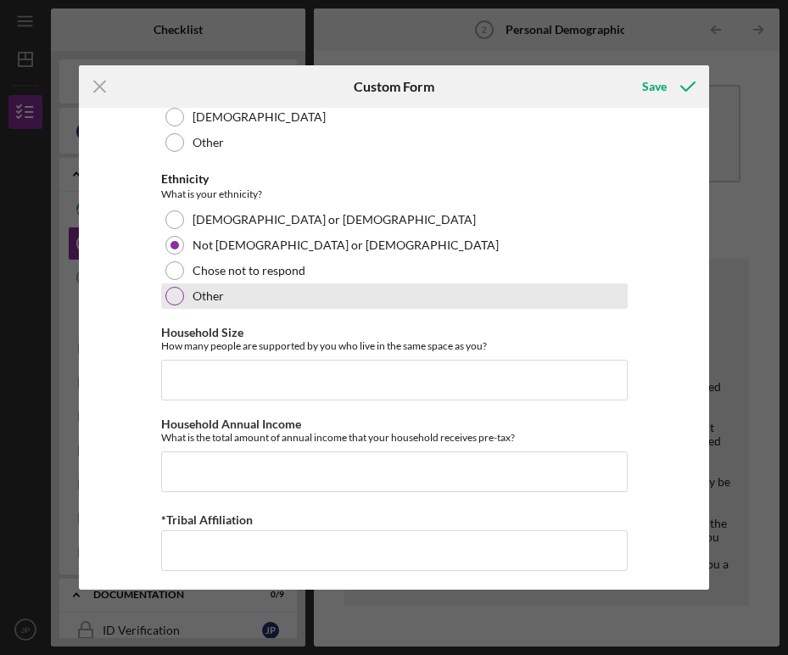
scroll to position [1048, 0]
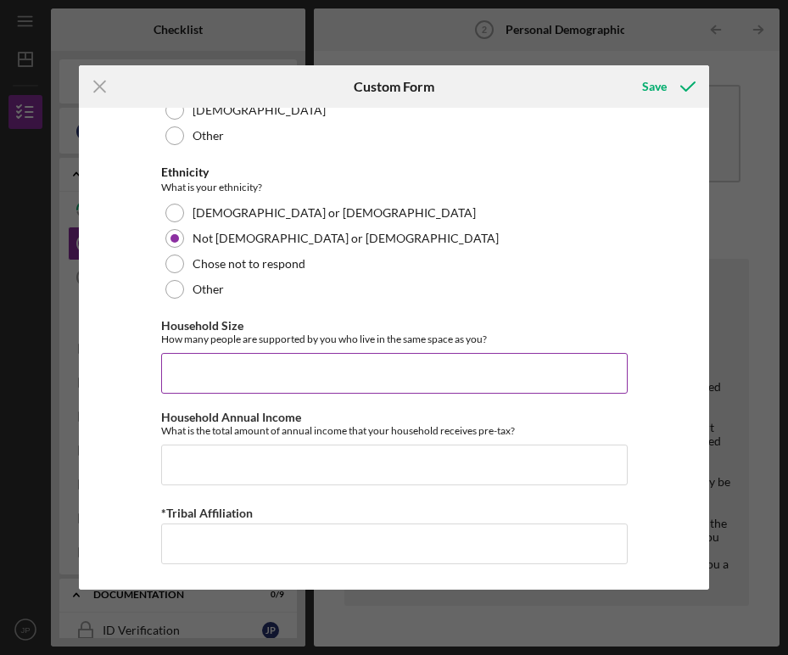
click at [329, 371] on input "Household Size" at bounding box center [394, 373] width 466 height 41
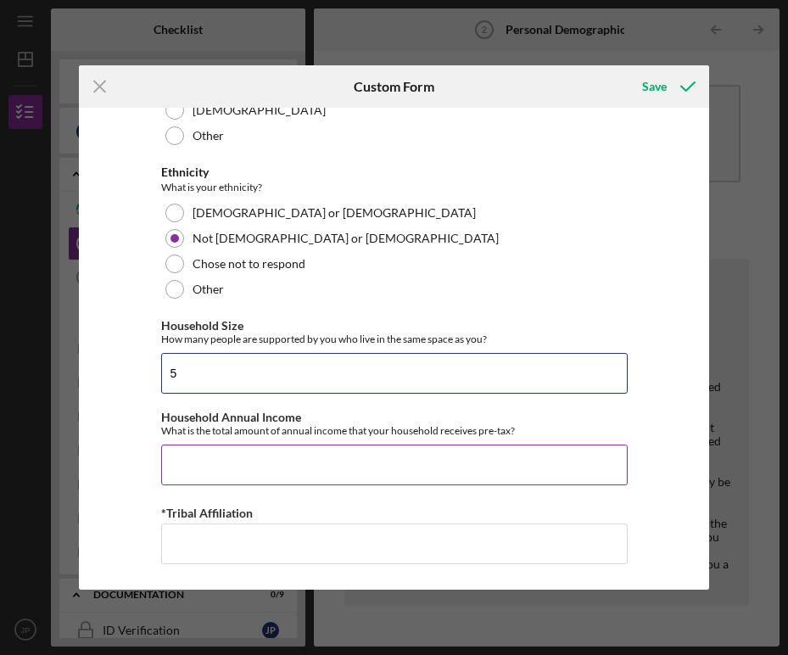
type input "5"
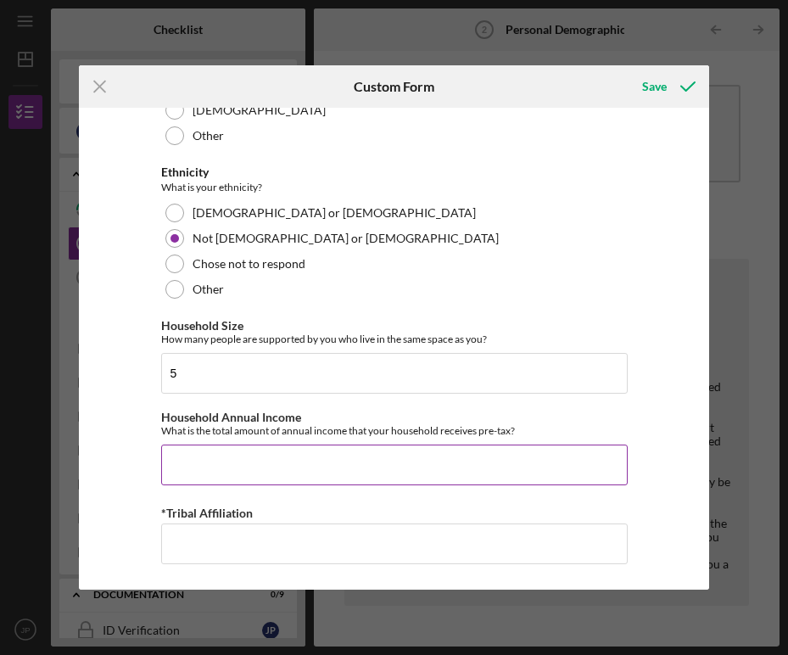
click at [320, 453] on input "Household Annual Income" at bounding box center [394, 464] width 466 height 41
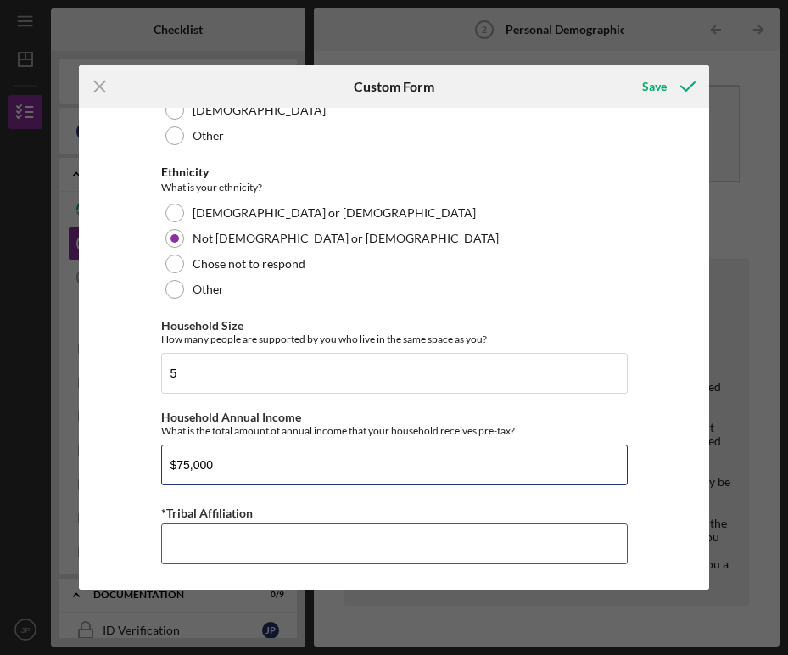
type input "$75,000"
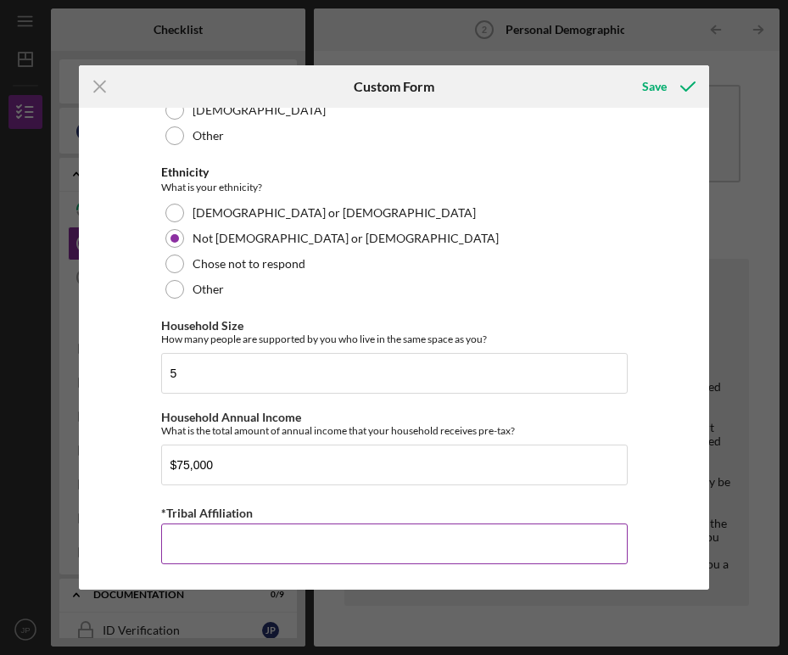
click at [348, 549] on input "*Tribal Affiliation" at bounding box center [394, 543] width 466 height 41
type input "N/A"
click at [625, 70] on button "Save" at bounding box center [667, 87] width 84 height 34
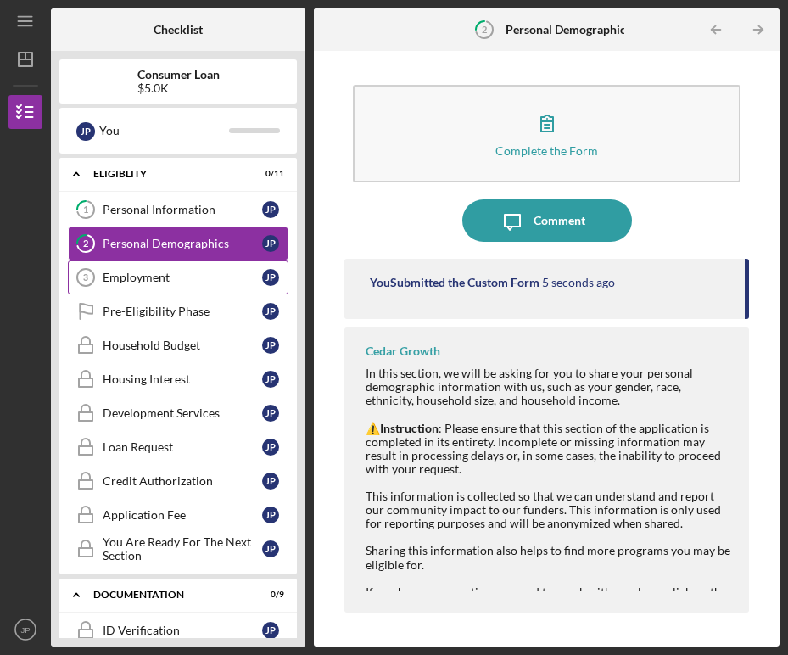
click at [110, 281] on div "Employment" at bounding box center [182, 277] width 159 height 14
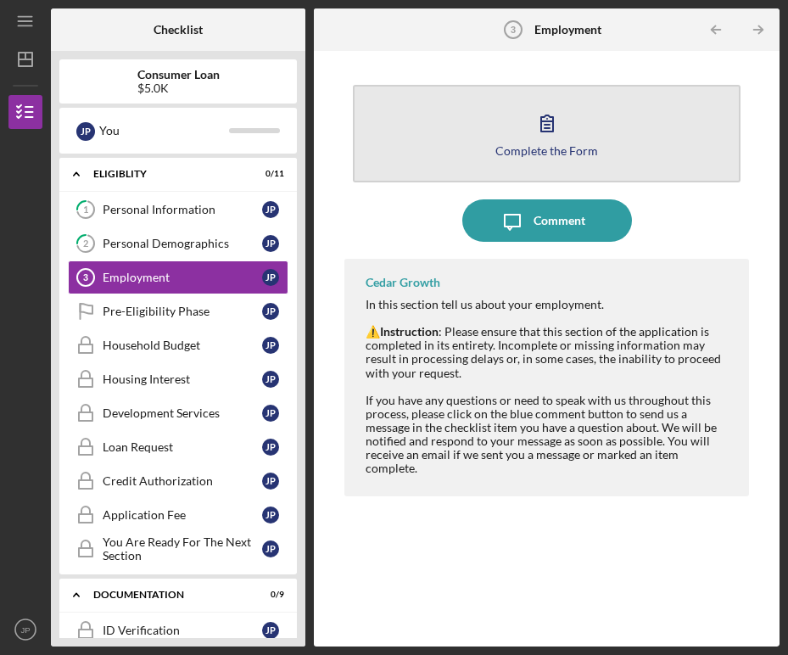
click at [535, 153] on div "Complete the Form" at bounding box center [546, 150] width 103 height 13
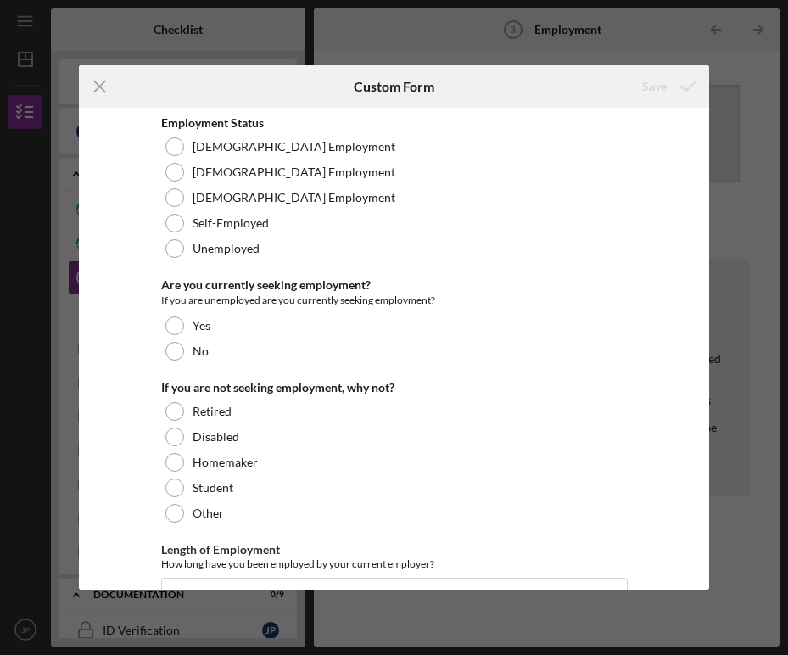
click at [535, 153] on div "[DEMOGRAPHIC_DATA] Employment" at bounding box center [394, 146] width 466 height 25
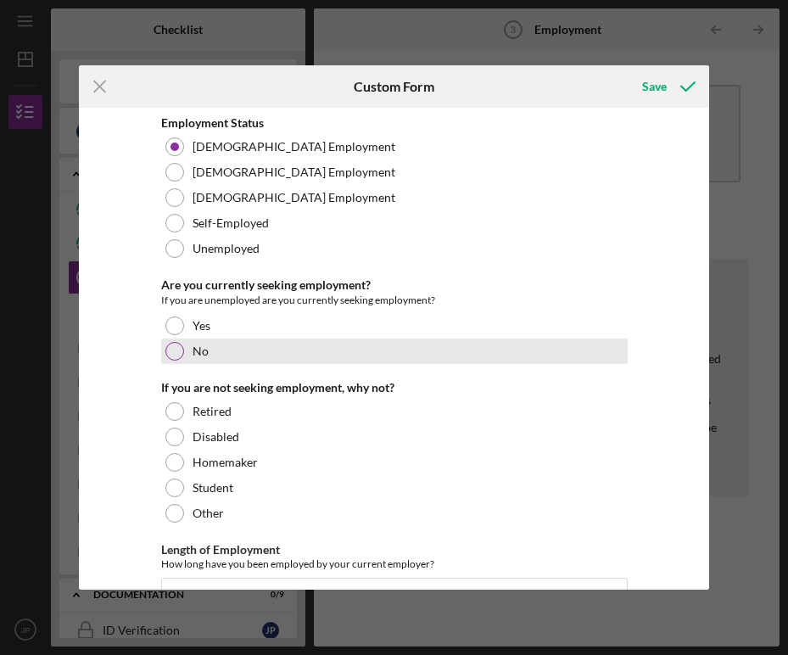
click at [456, 356] on div "No" at bounding box center [394, 350] width 466 height 25
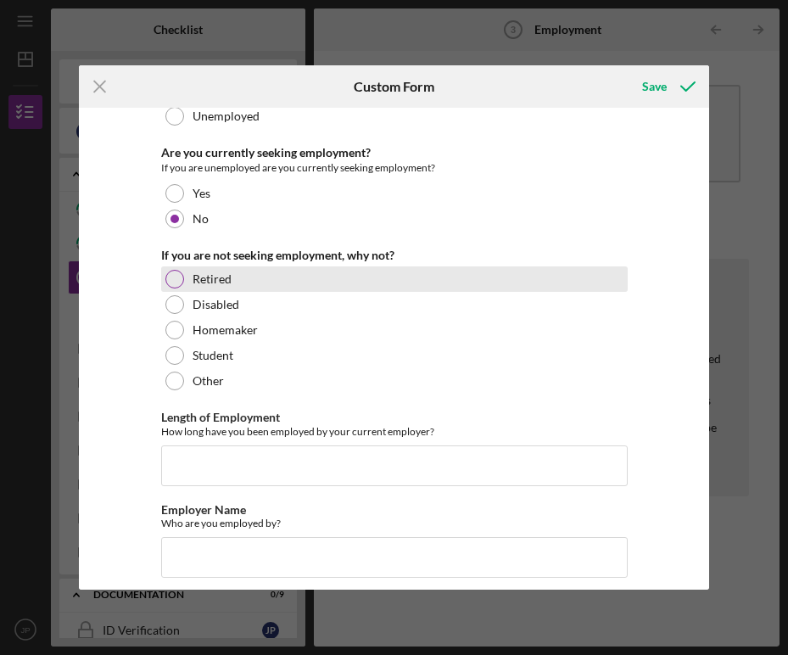
scroll to position [237, 0]
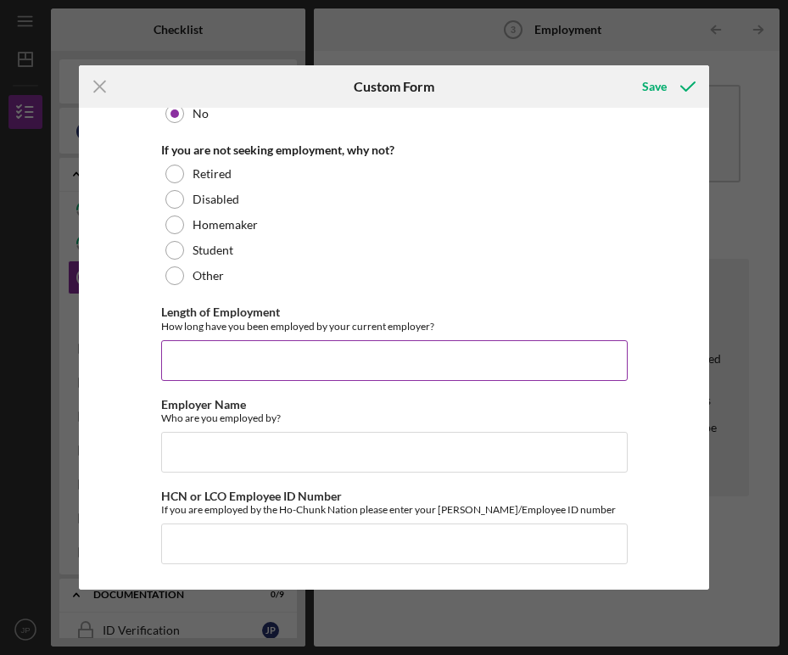
click at [443, 366] on input "Length of Employment" at bounding box center [394, 360] width 466 height 41
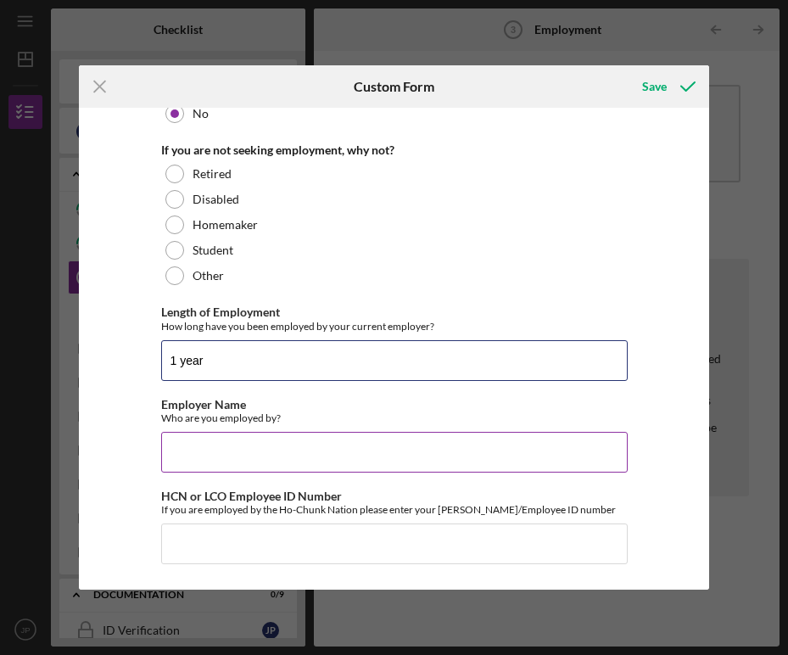
type input "1 year"
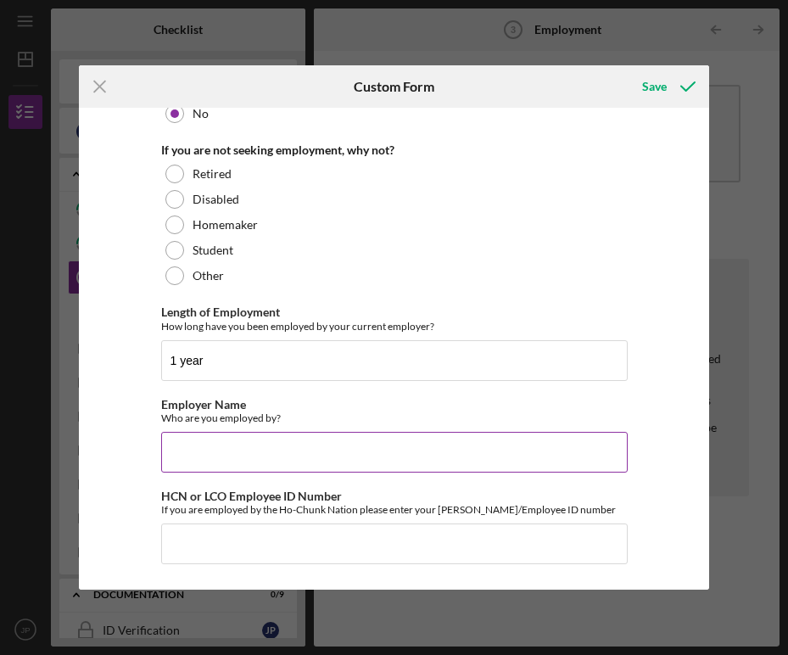
click at [419, 454] on input "Employer Name" at bounding box center [394, 452] width 466 height 41
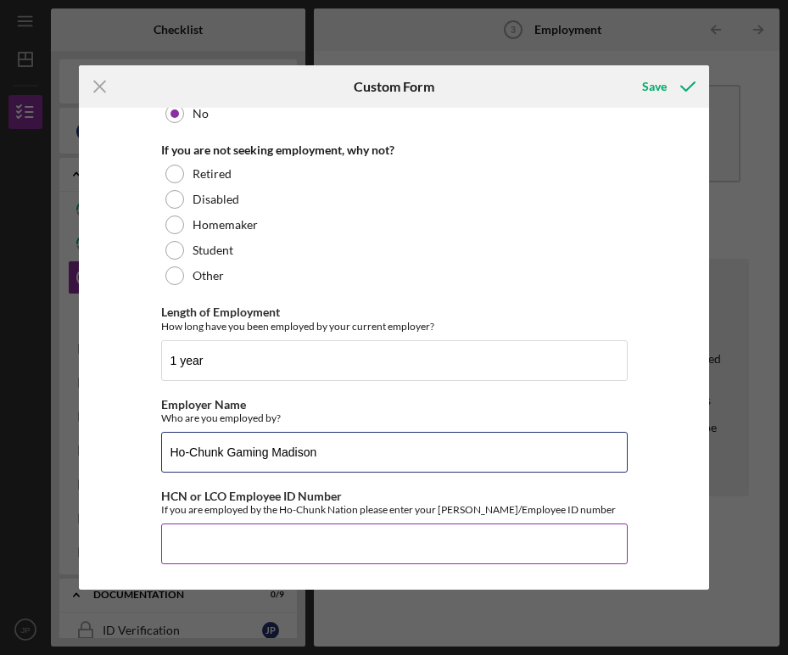
type input "Ho-Chunk Gaming Madison"
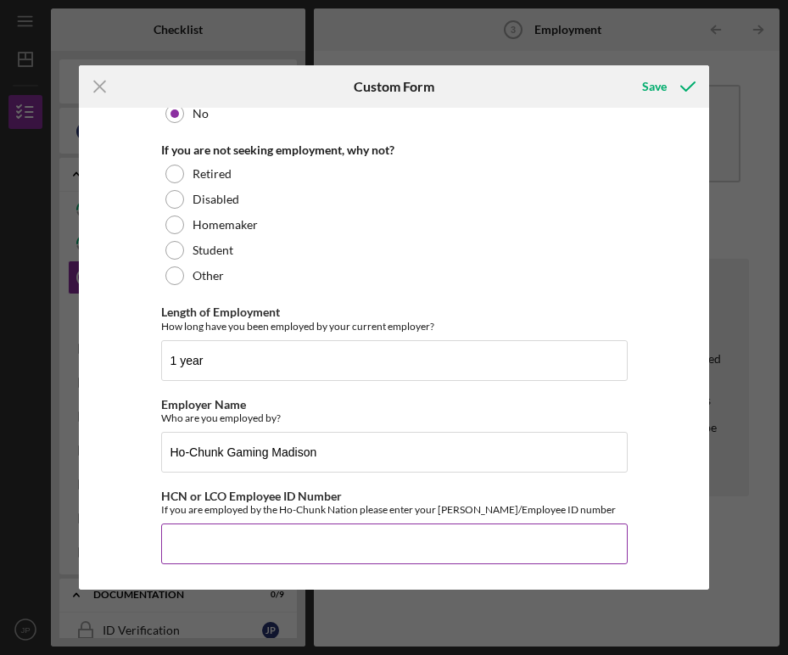
click at [371, 528] on input "HCN or LCO Employee ID Number" at bounding box center [394, 543] width 466 height 41
type input "31953"
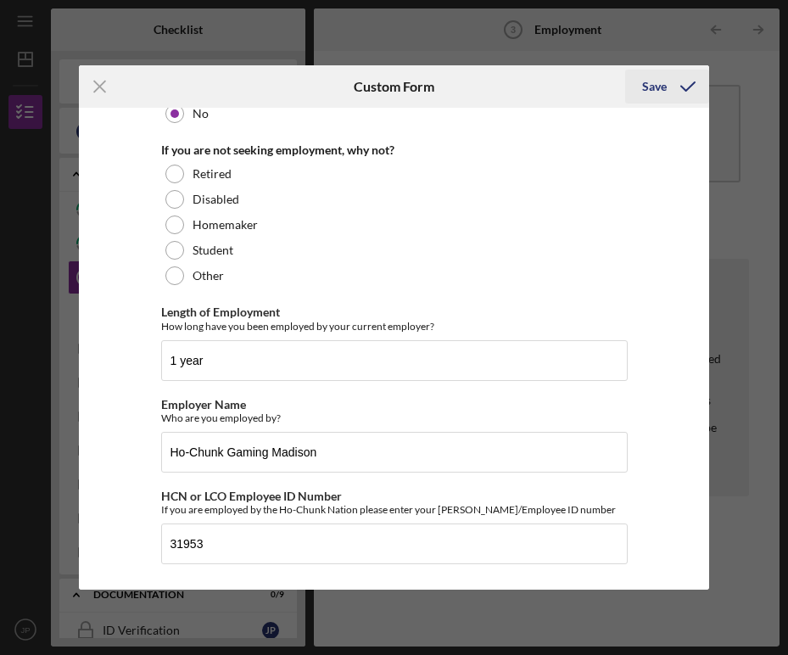
click at [656, 90] on div "Save" at bounding box center [654, 87] width 25 height 34
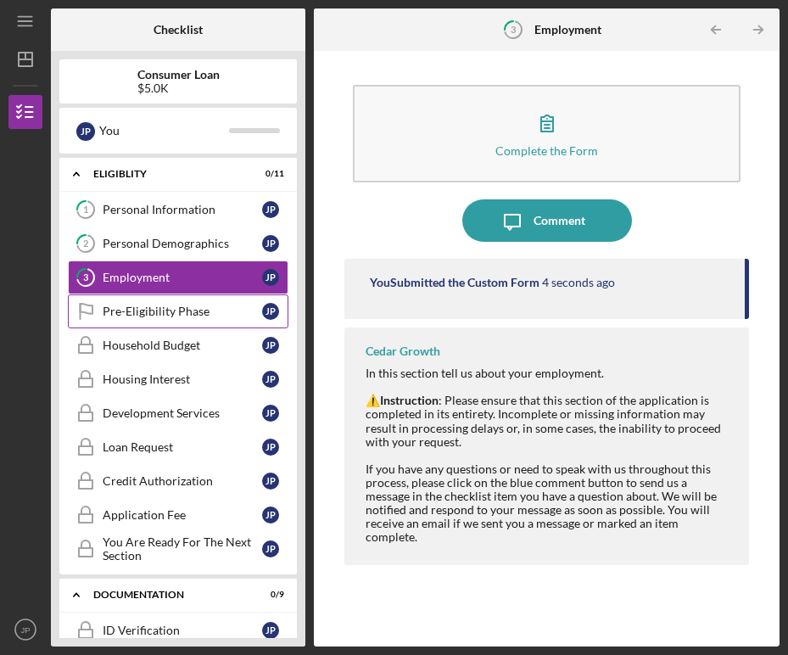
click at [190, 316] on div "Pre-Eligibility Phase" at bounding box center [182, 311] width 159 height 14
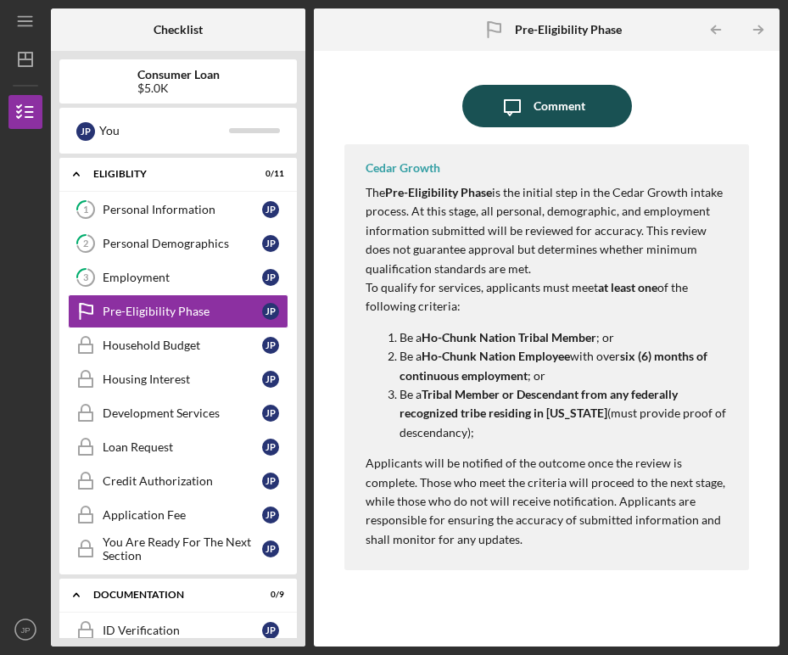
click at [571, 98] on div "Comment" at bounding box center [559, 106] width 52 height 42
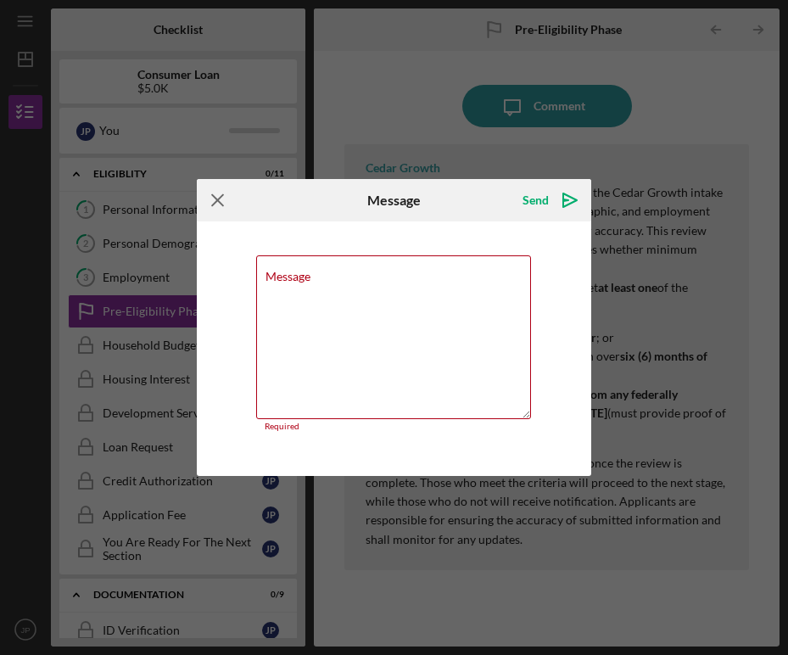
click at [198, 202] on icon "Icon/Menu Close" at bounding box center [218, 200] width 42 height 42
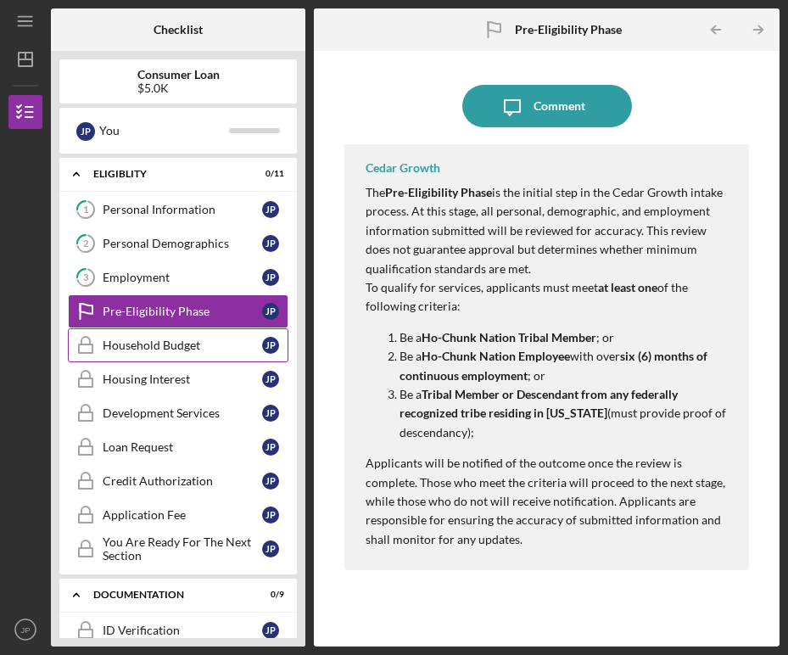
click at [163, 349] on div "Household Budget" at bounding box center [182, 345] width 159 height 14
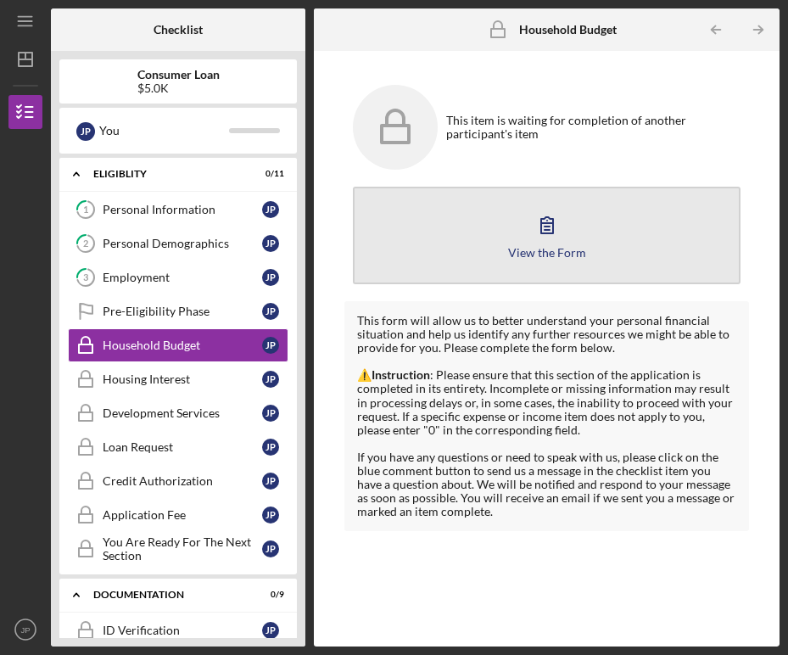
click at [560, 259] on button "View the Form Form" at bounding box center [546, 236] width 387 height 98
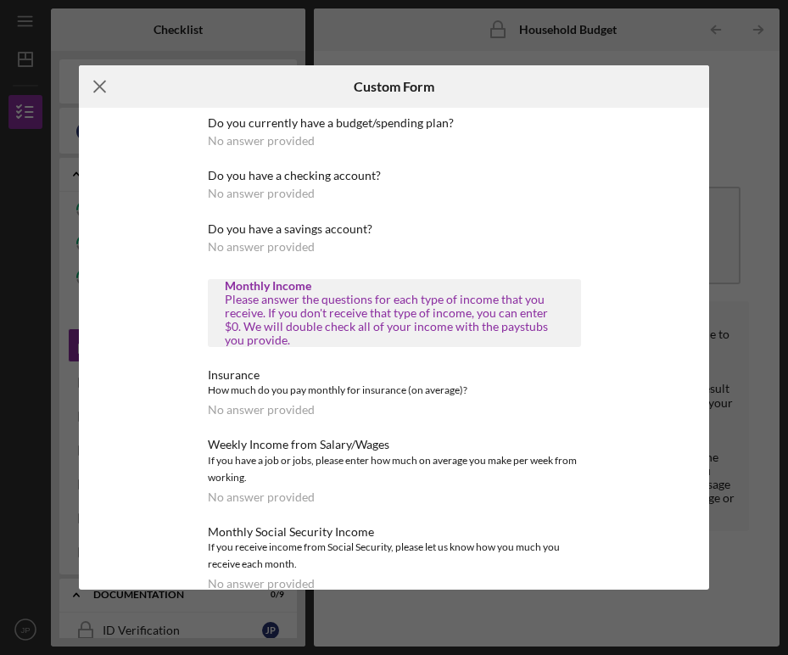
click at [102, 88] on line at bounding box center [99, 86] width 11 height 11
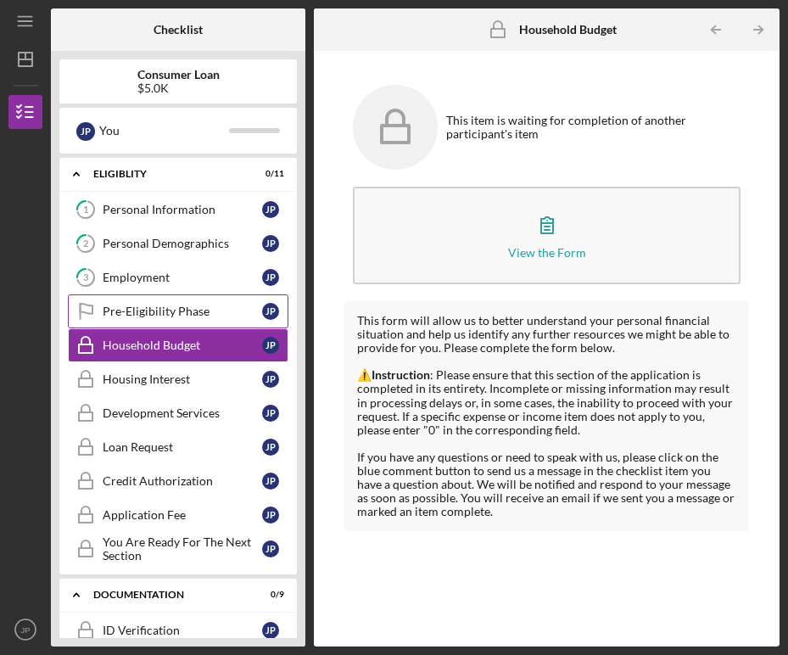
click at [203, 316] on div "Pre-Eligibility Phase" at bounding box center [182, 311] width 159 height 14
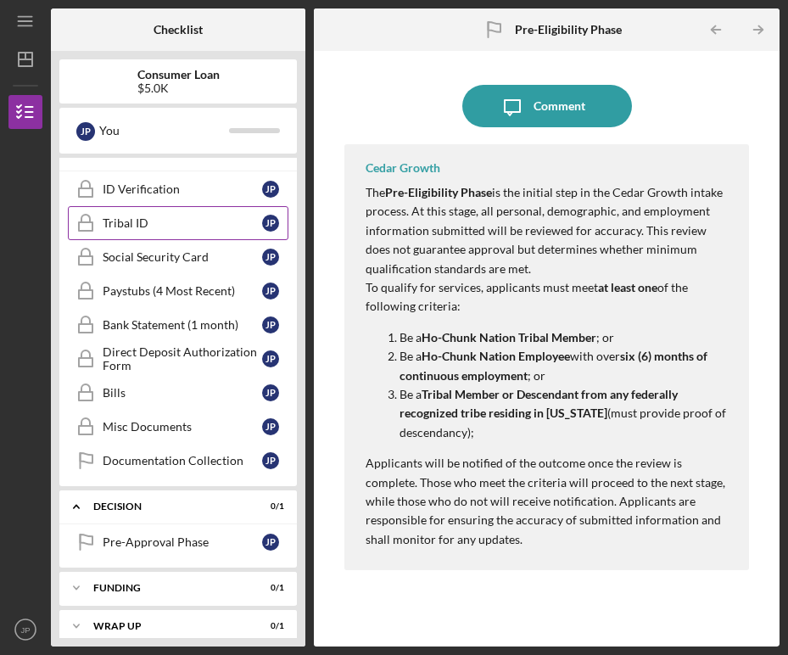
scroll to position [455, 0]
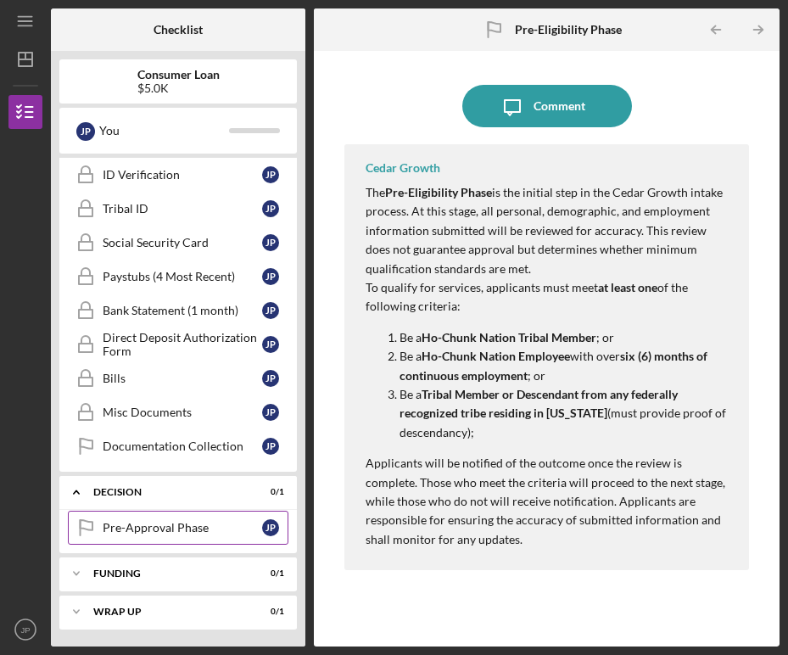
click at [144, 519] on link "Pre-Approval Phase Pre-Approval Phase J P" at bounding box center [178, 527] width 220 height 34
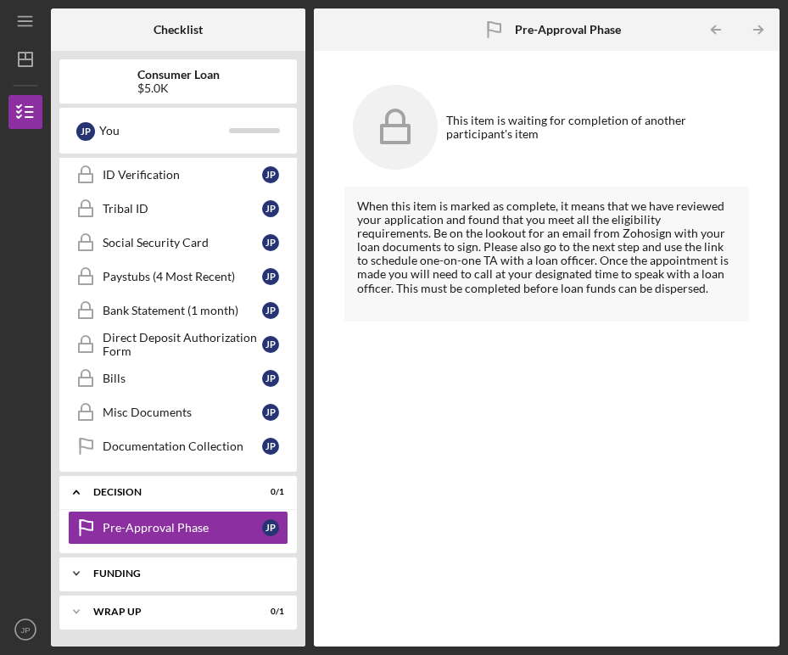
click at [152, 563] on div "Icon/Expander Funding 0 / 1" at bounding box center [177, 573] width 237 height 34
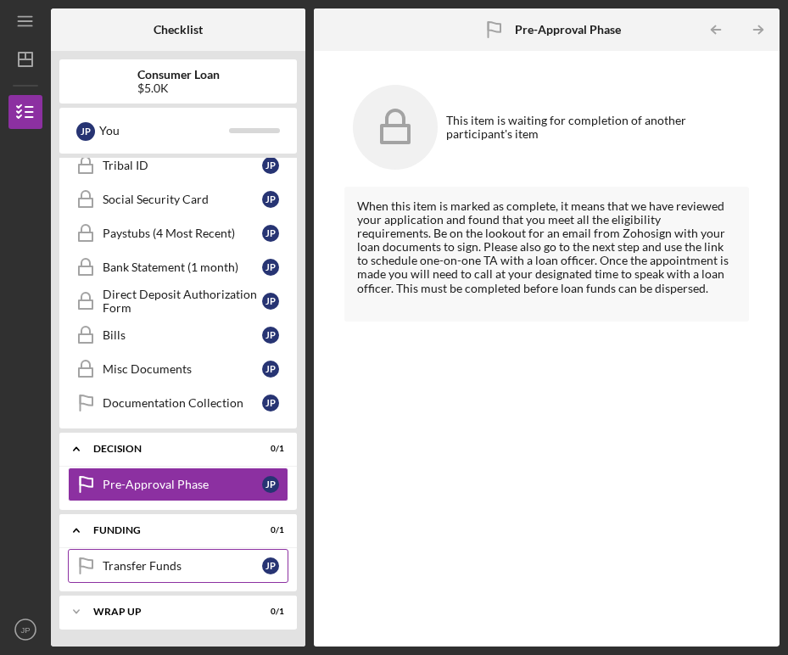
click at [149, 577] on link "Transfer Funds Transfer Funds J P" at bounding box center [178, 566] width 220 height 34
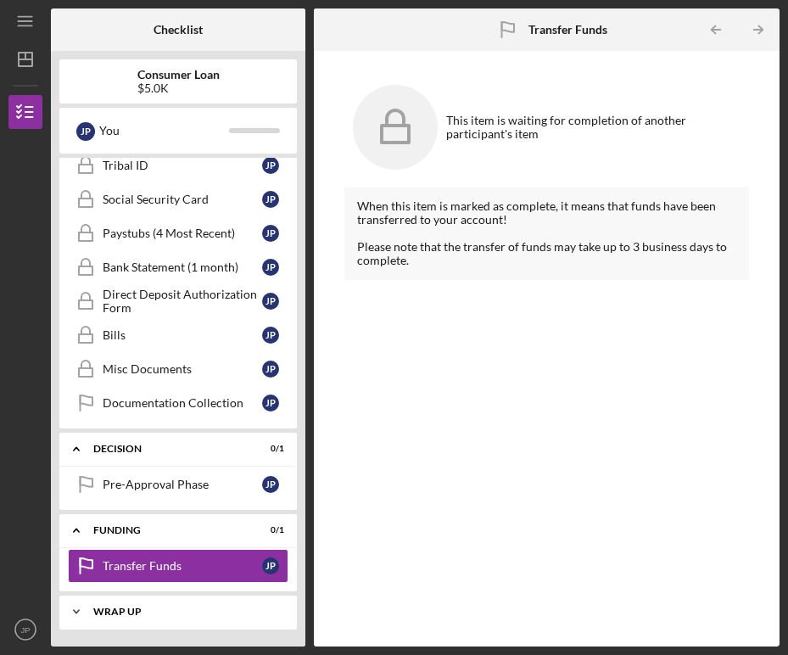
click at [145, 619] on div "Icon/Expander Wrap up 0 / 1" at bounding box center [177, 611] width 237 height 34
click at [108, 612] on div "Wrap up" at bounding box center [184, 611] width 182 height 10
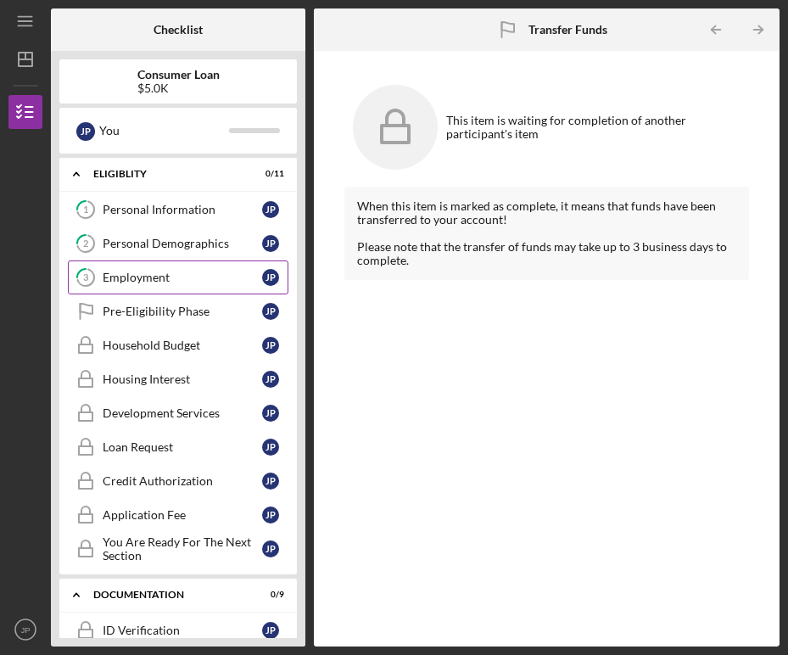
click at [153, 279] on div "Employment" at bounding box center [182, 277] width 159 height 14
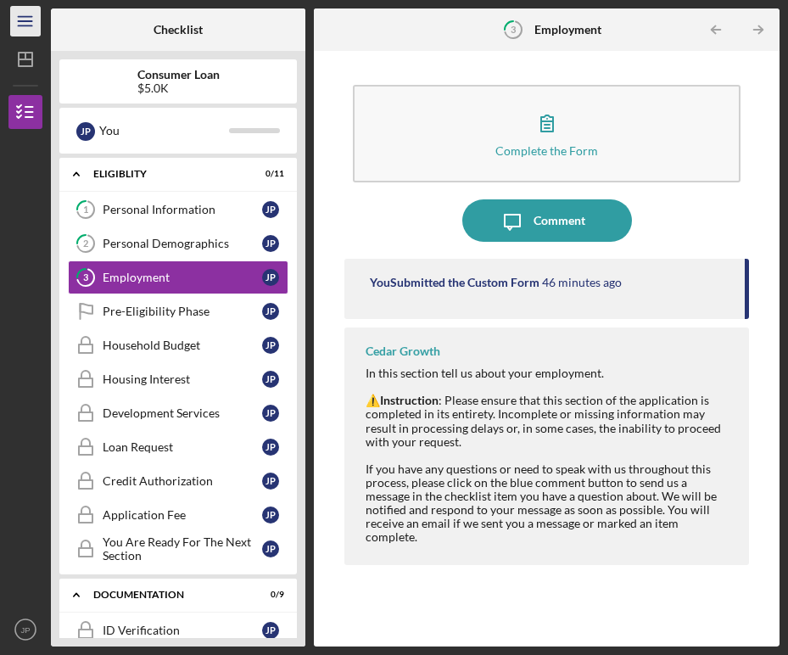
click at [14, 22] on icon "Icon/Menu" at bounding box center [26, 22] width 38 height 38
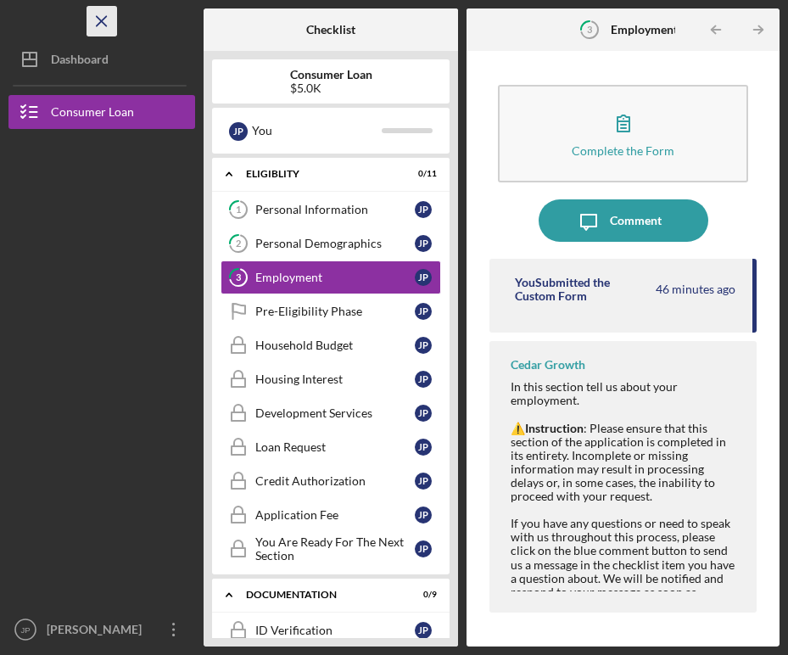
click at [98, 24] on line "button" at bounding box center [101, 20] width 9 height 9
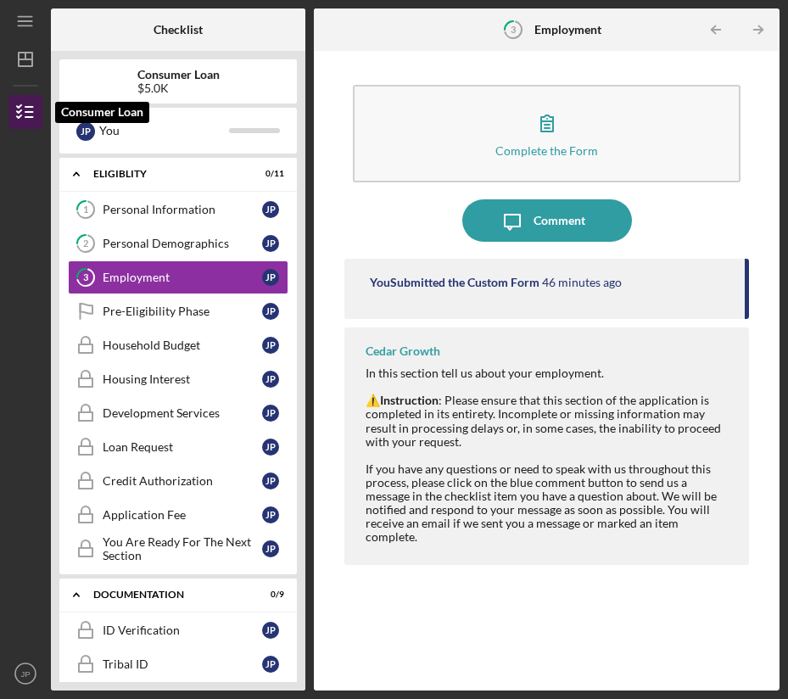
click at [22, 106] on icon "button" at bounding box center [25, 112] width 42 height 42
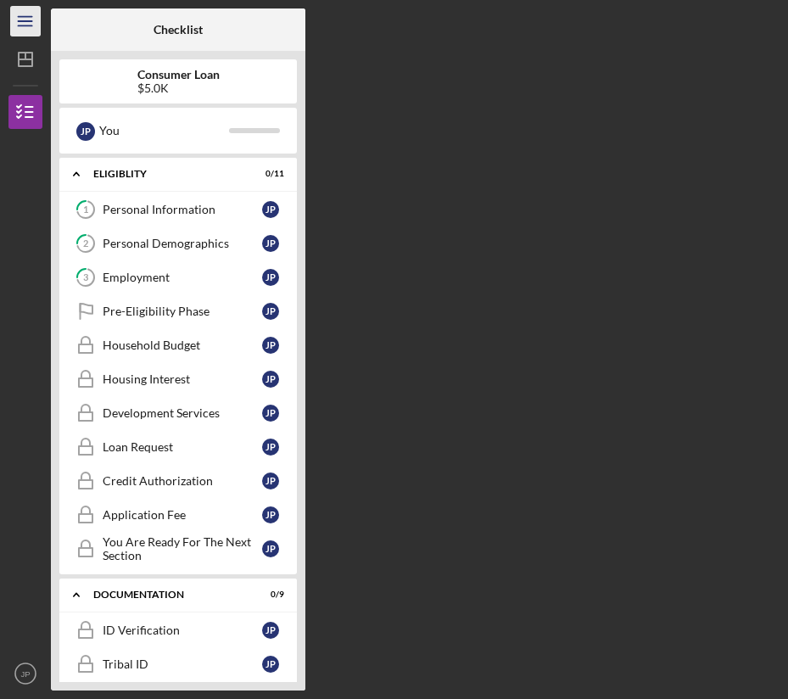
click at [23, 18] on icon "Icon/Menu" at bounding box center [26, 22] width 38 height 38
